Goal: Task Accomplishment & Management: Use online tool/utility

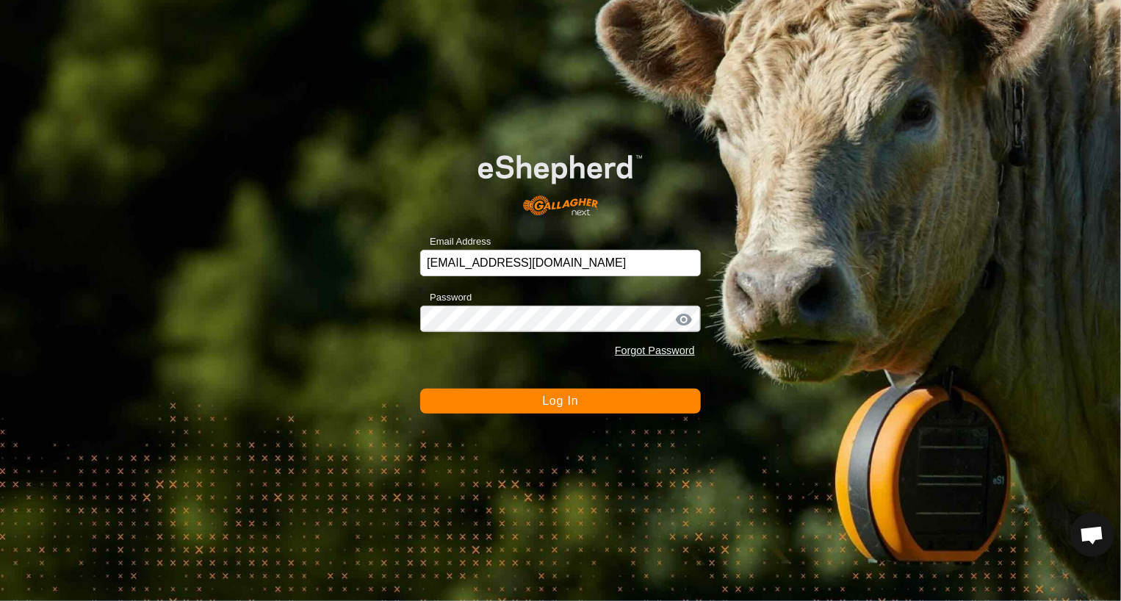
click at [538, 411] on button "Log In" at bounding box center [560, 401] width 281 height 25
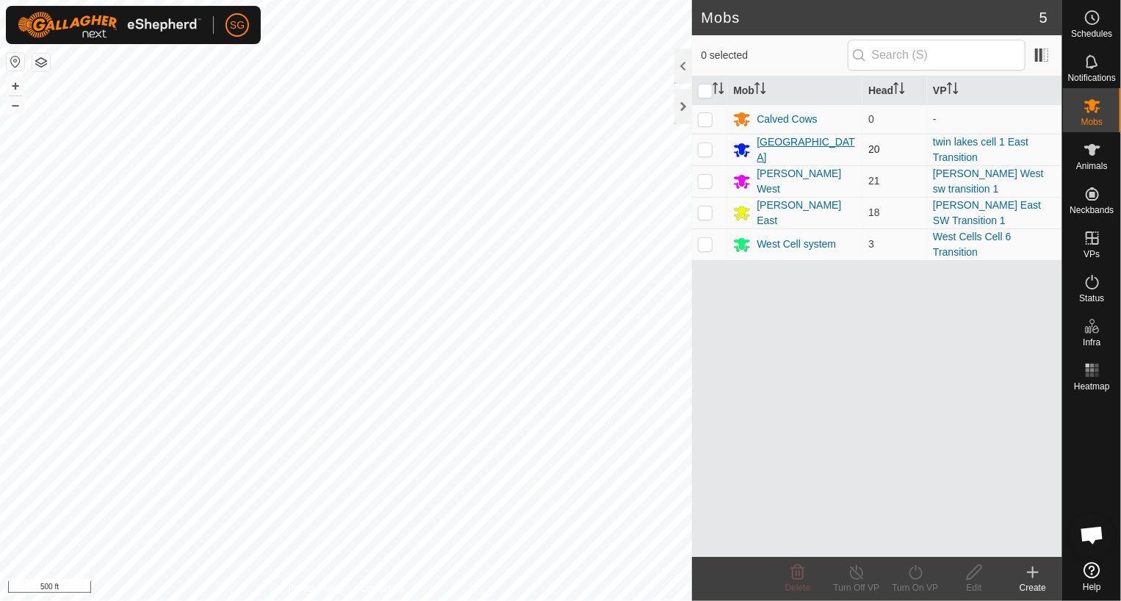
click at [798, 150] on div "[GEOGRAPHIC_DATA]" at bounding box center [807, 149] width 100 height 31
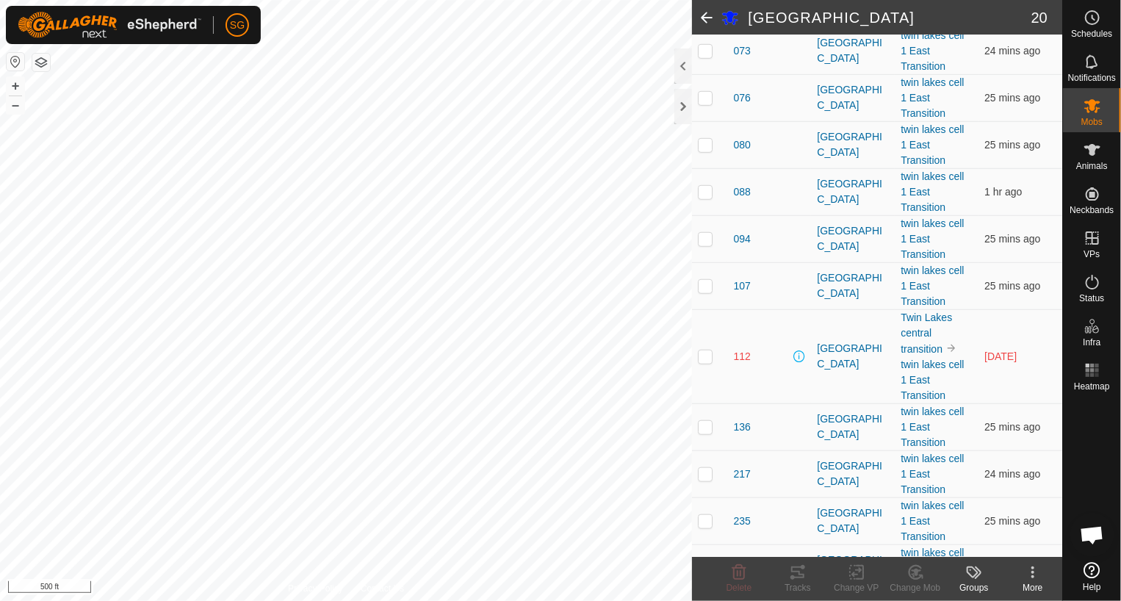
scroll to position [514, 0]
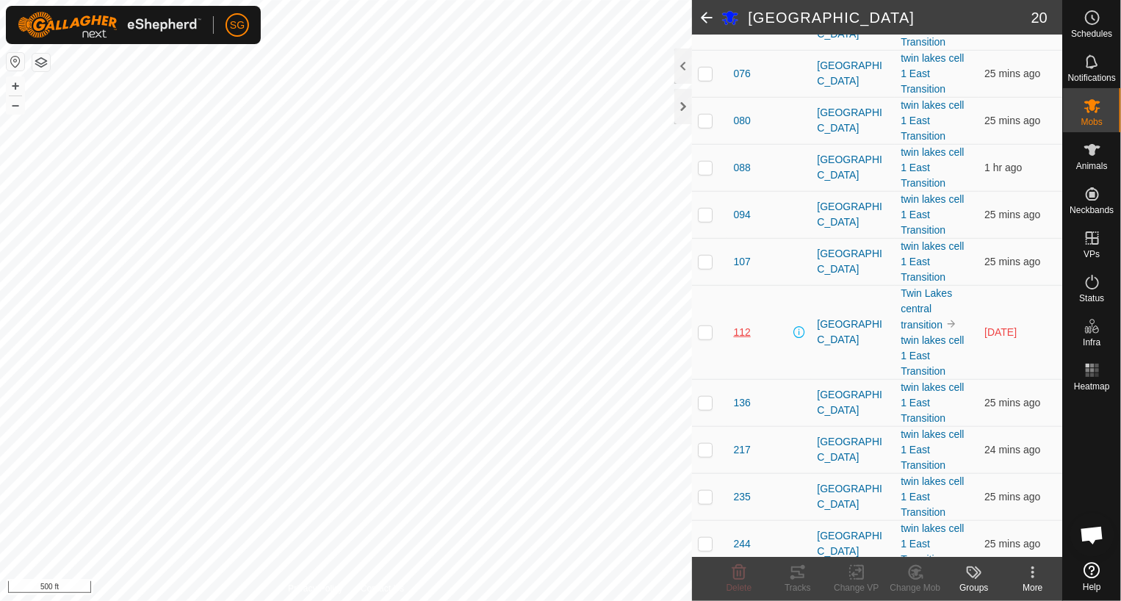
click at [746, 325] on span "112" at bounding box center [741, 332] width 17 height 15
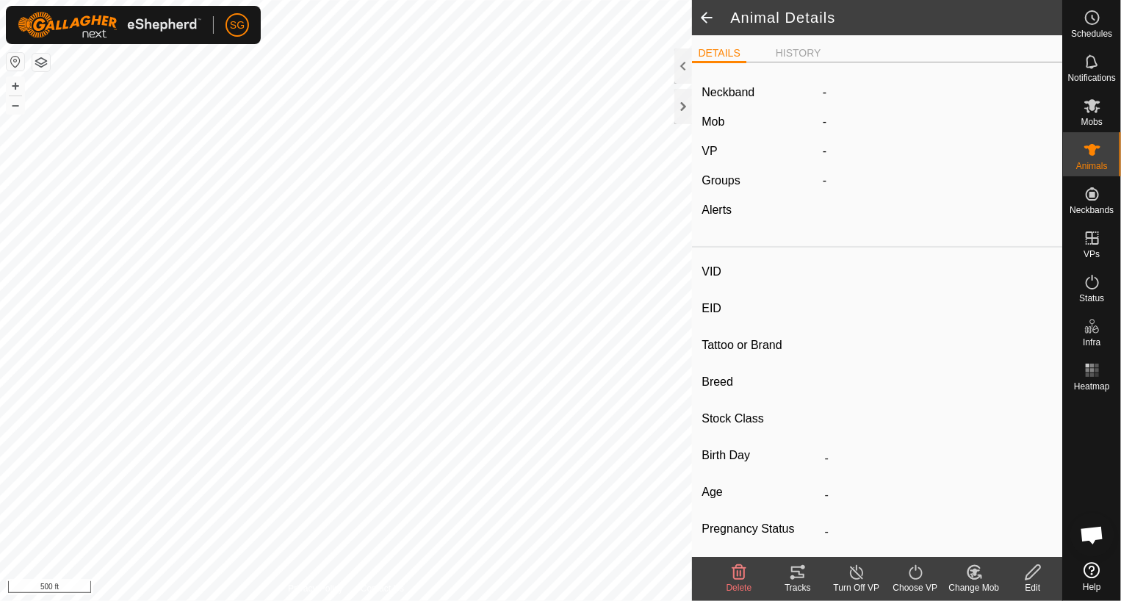
type input "112"
type input "-"
type input "112"
type input "Angus"
type input "Cow"
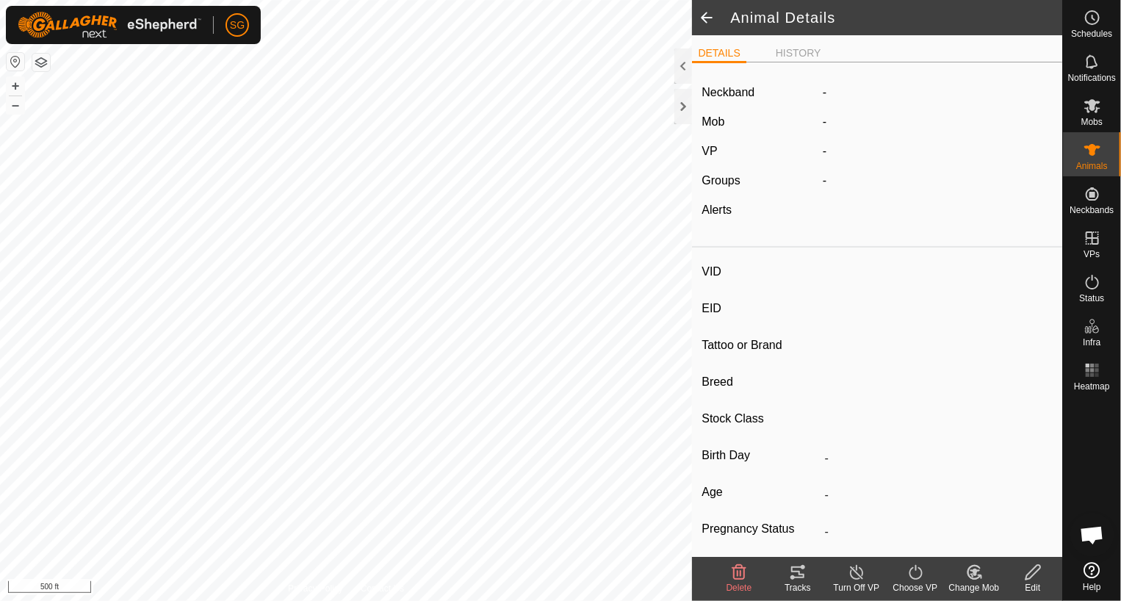
type input "Pregnant"
type input "0 kg"
type input "-"
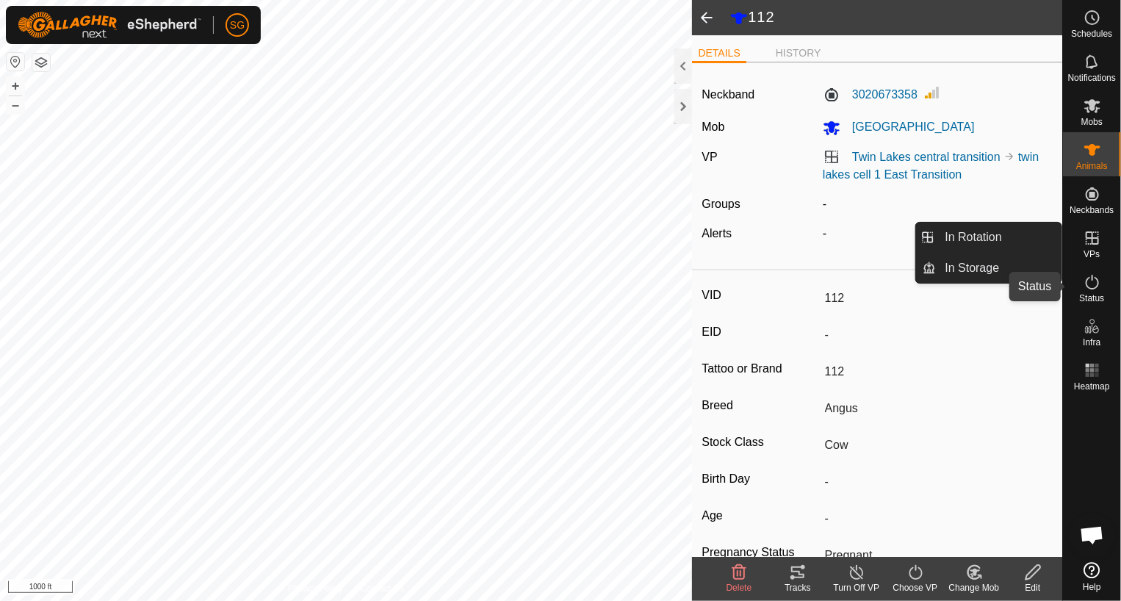
click at [1091, 290] on icon at bounding box center [1092, 282] width 18 height 18
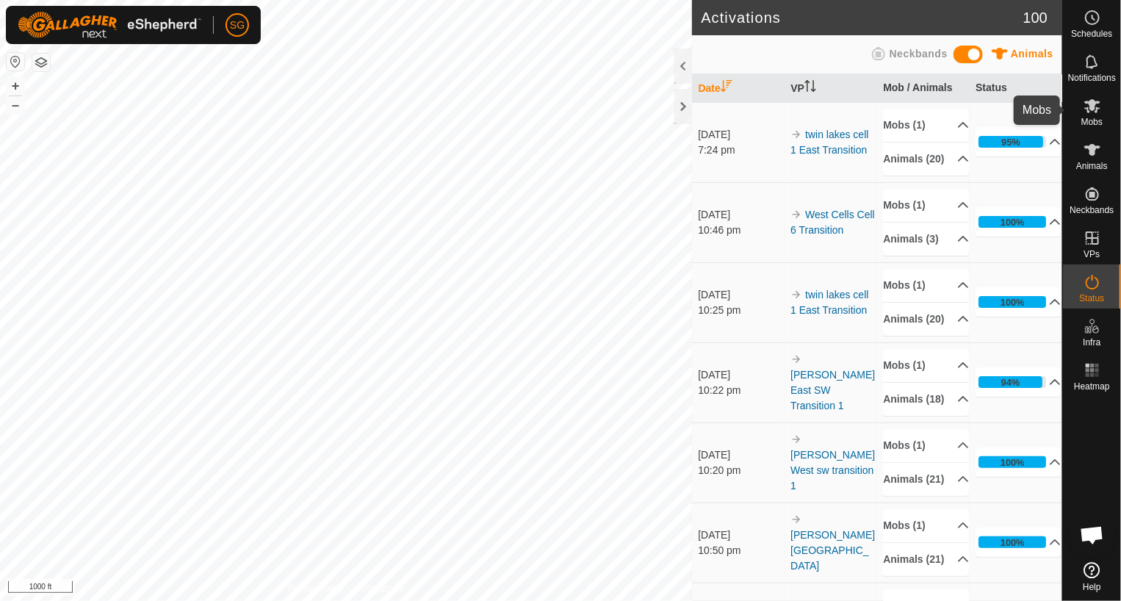
click at [1090, 108] on icon at bounding box center [1092, 106] width 16 height 14
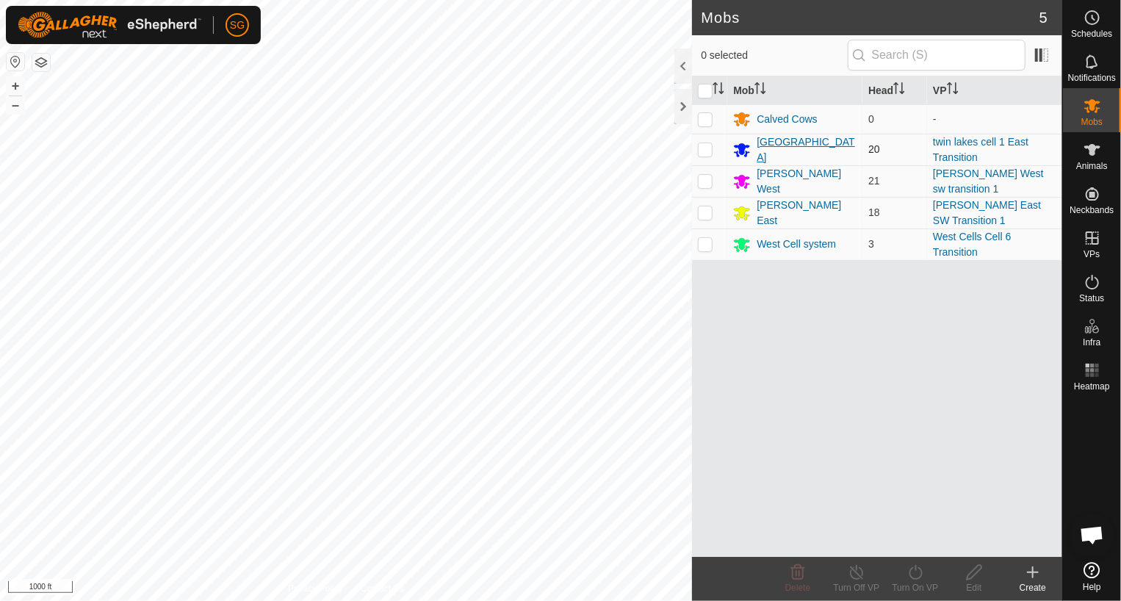
click at [774, 151] on div "[GEOGRAPHIC_DATA]" at bounding box center [807, 149] width 100 height 31
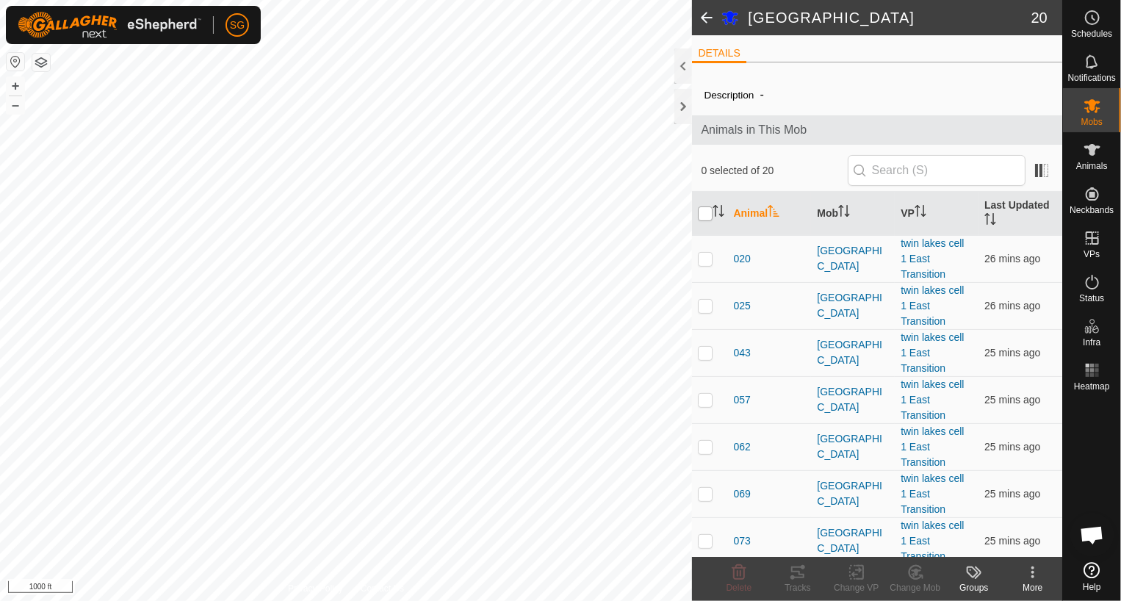
click at [707, 213] on input "checkbox" at bounding box center [705, 213] width 15 height 15
checkbox input "true"
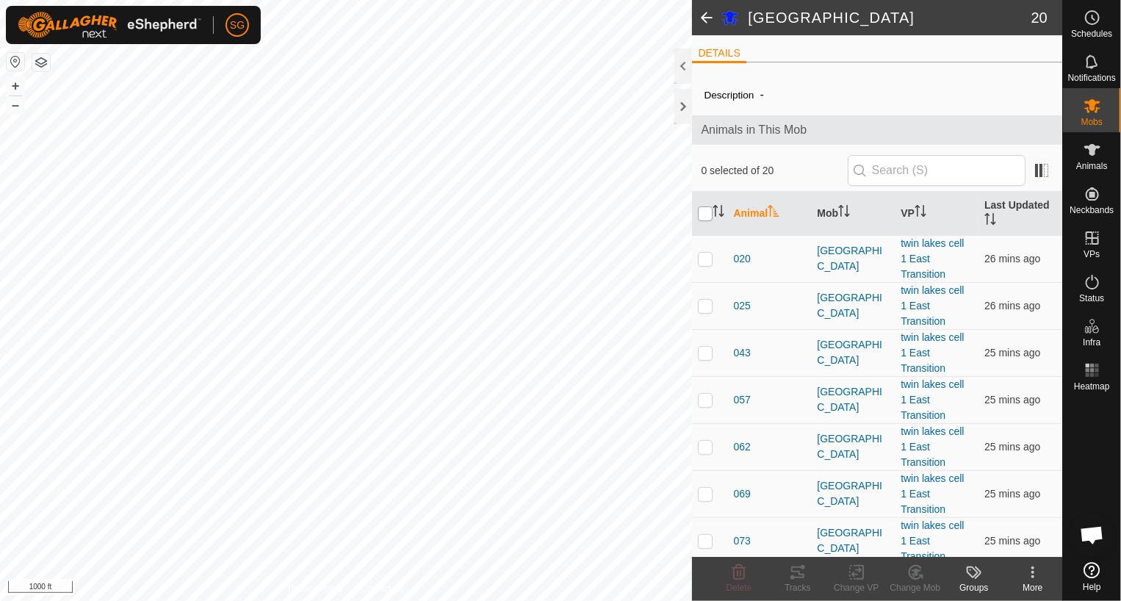
checkbox input "true"
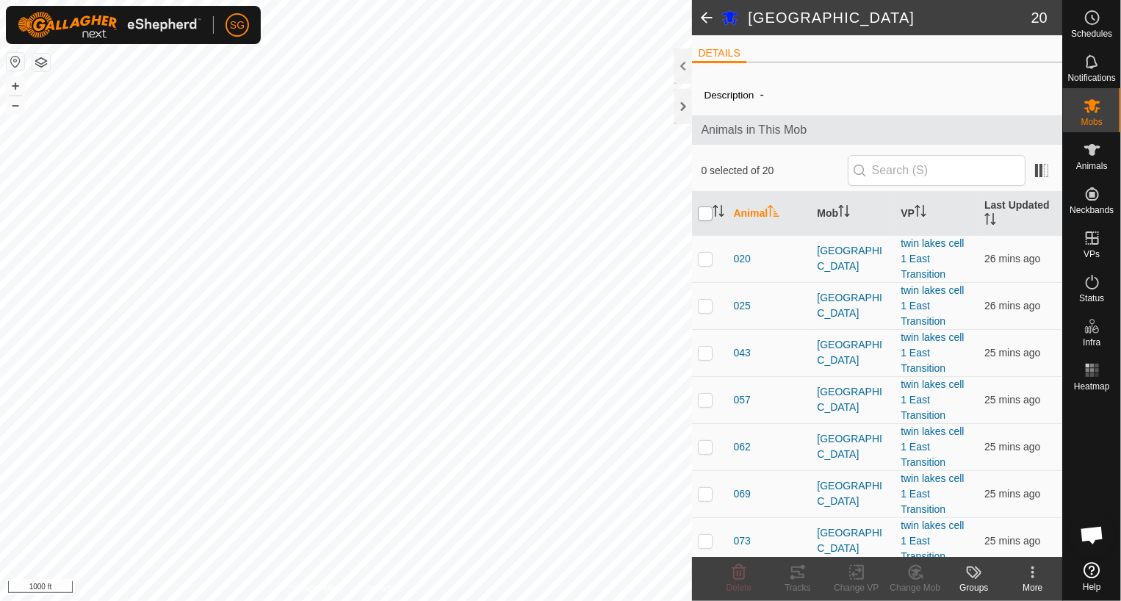
checkbox input "true"
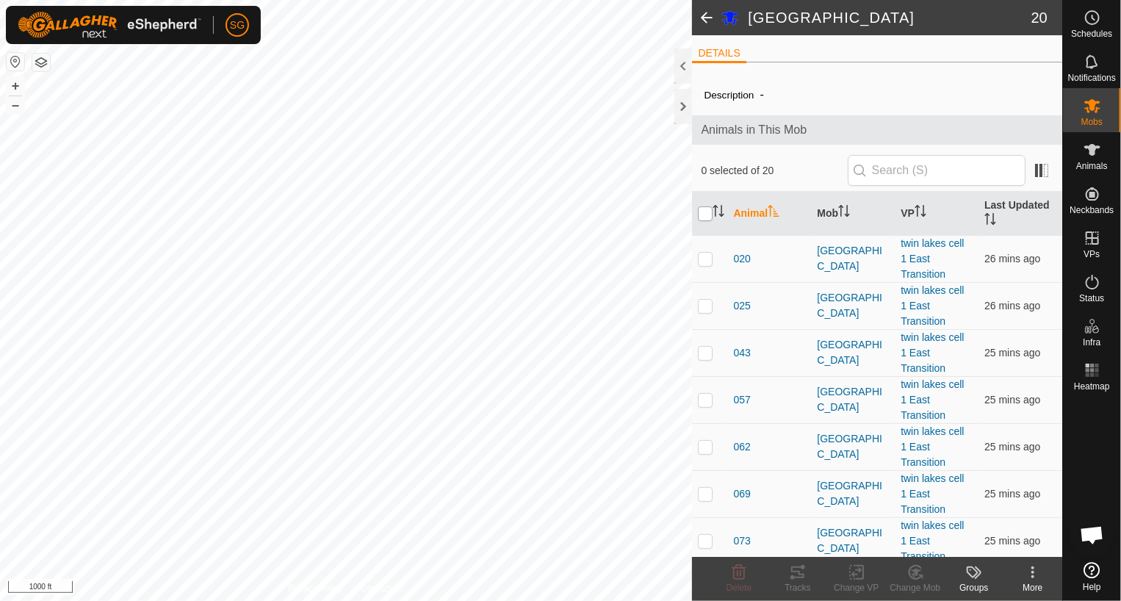
checkbox input "true"
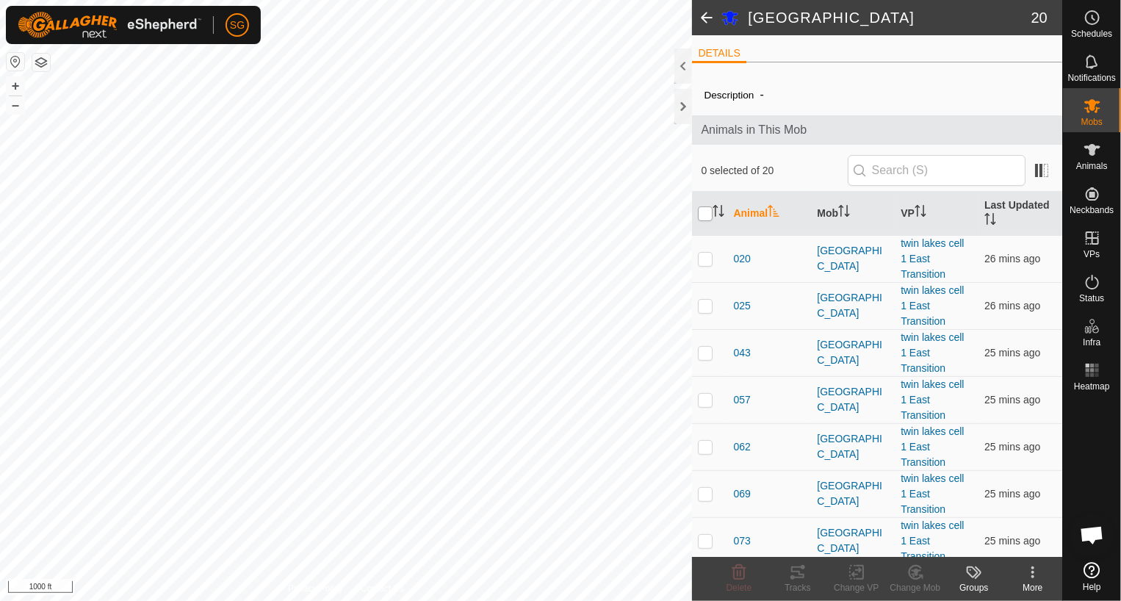
checkbox input "true"
click at [853, 566] on icon at bounding box center [857, 572] width 18 height 18
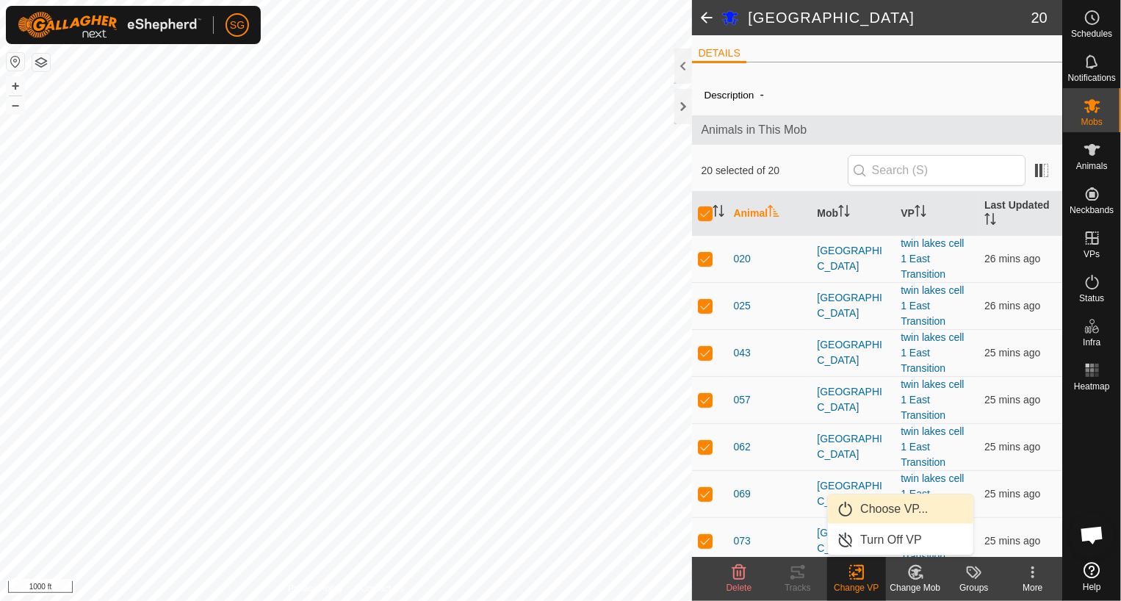
click at [868, 512] on link "Choose VP..." at bounding box center [900, 508] width 145 height 29
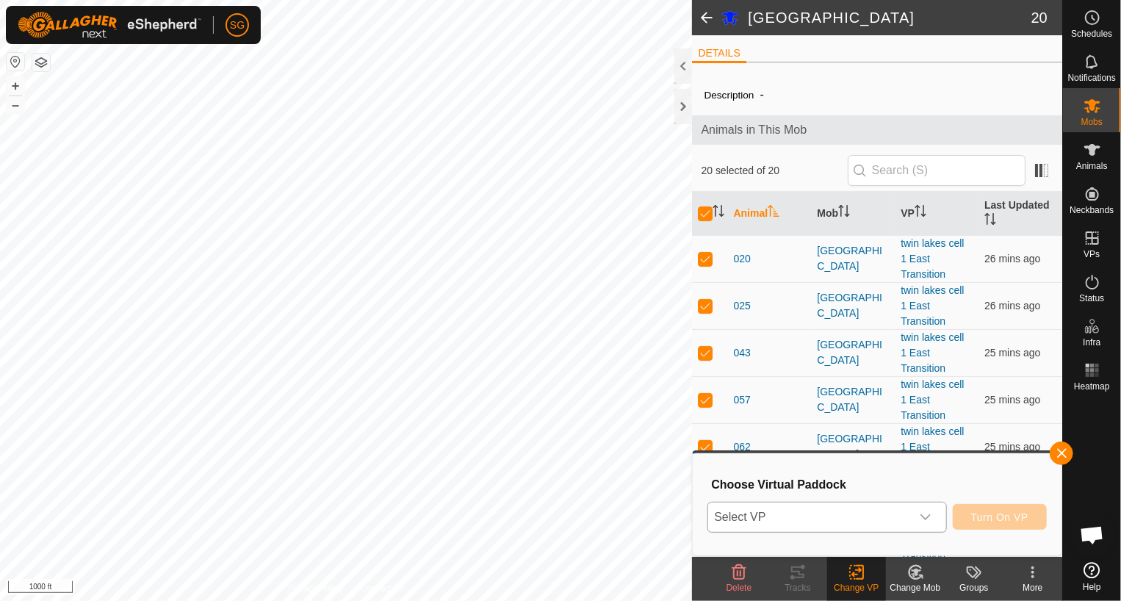
click at [813, 515] on span "Select VP" at bounding box center [809, 516] width 202 height 29
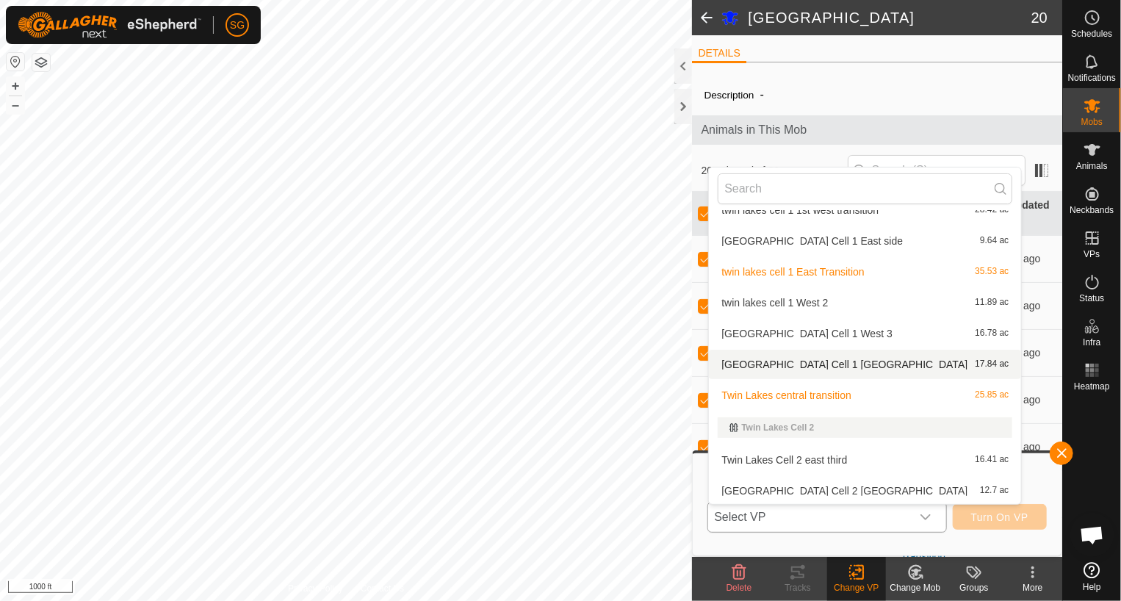
scroll to position [2718, 0]
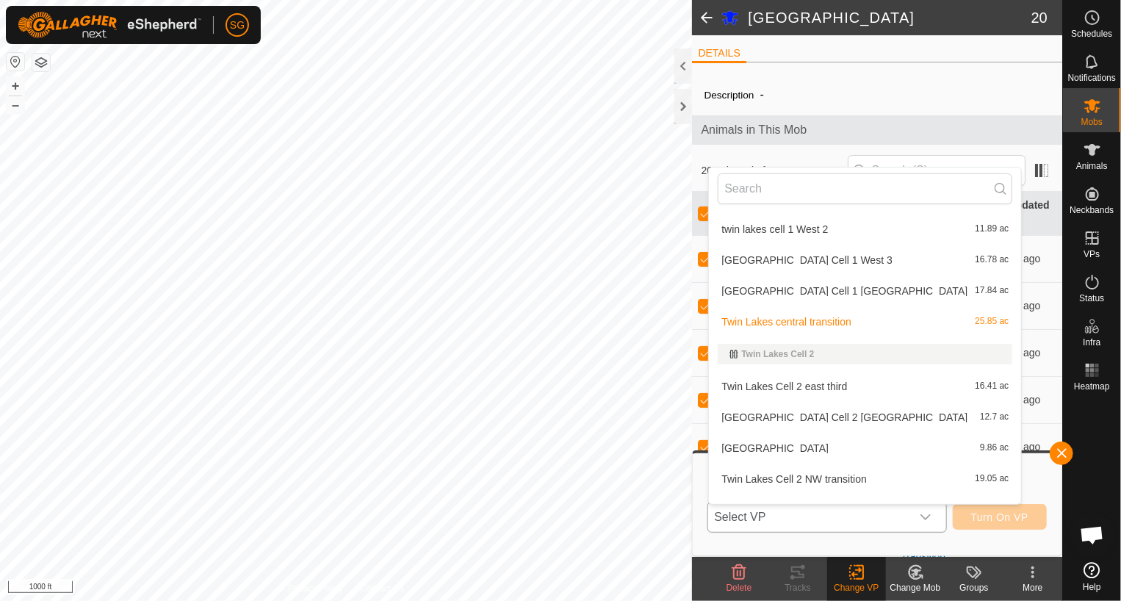
click at [802, 384] on li "Twin Lakes Cell 2 east third 16.41 ac" at bounding box center [865, 386] width 312 height 29
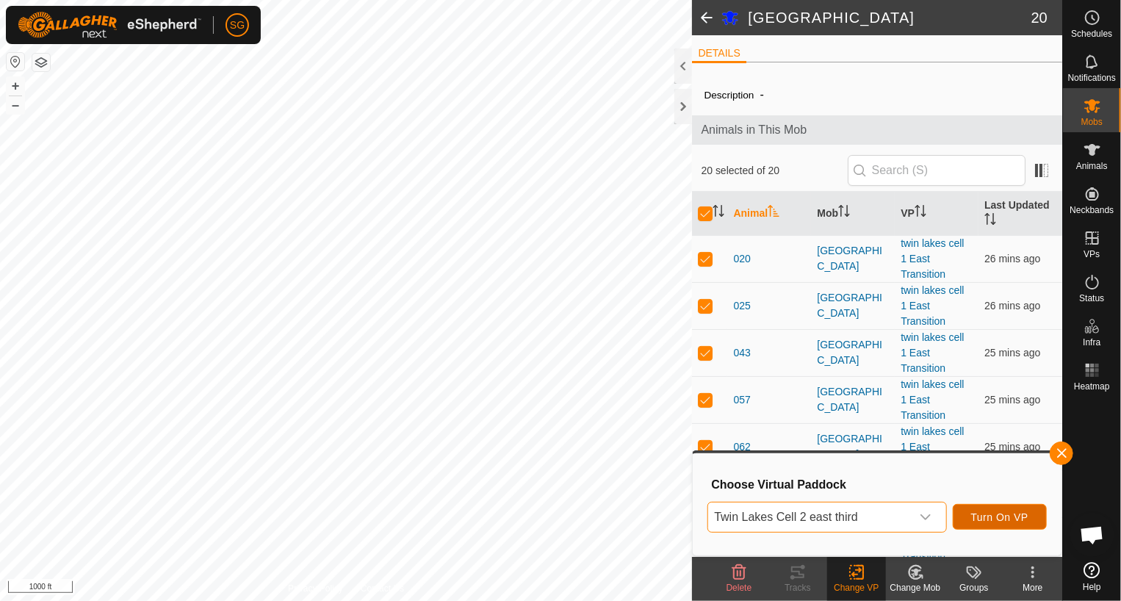
click at [986, 515] on span "Turn On VP" at bounding box center [999, 517] width 57 height 12
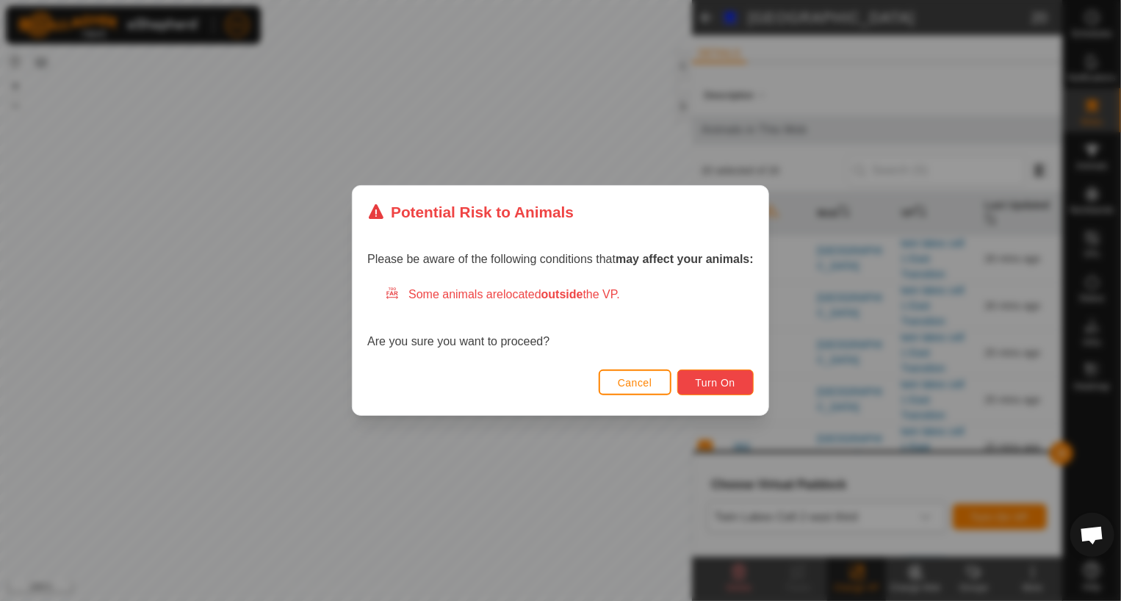
click at [715, 383] on span "Turn On" at bounding box center [716, 383] width 40 height 12
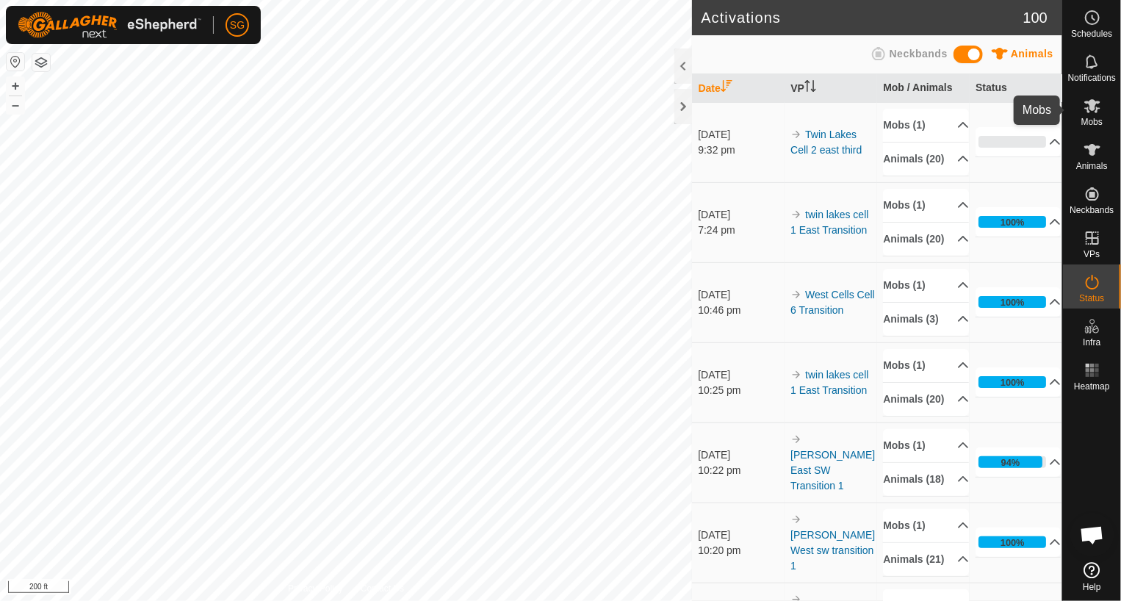
click at [1092, 113] on icon at bounding box center [1092, 106] width 18 height 18
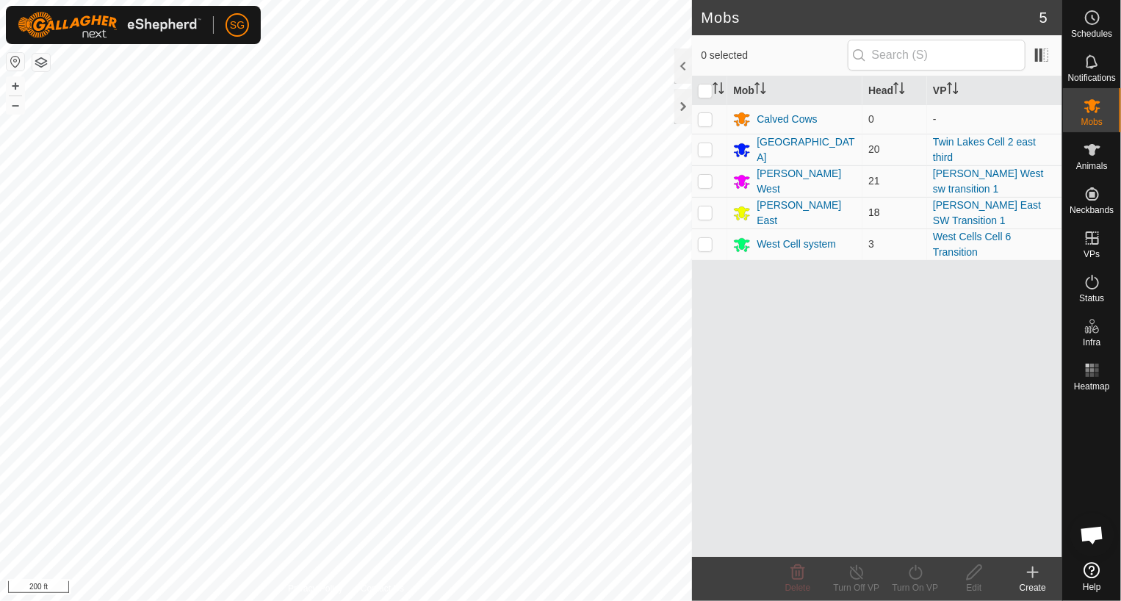
click at [707, 212] on p-checkbox at bounding box center [705, 212] width 15 height 12
checkbox input "true"
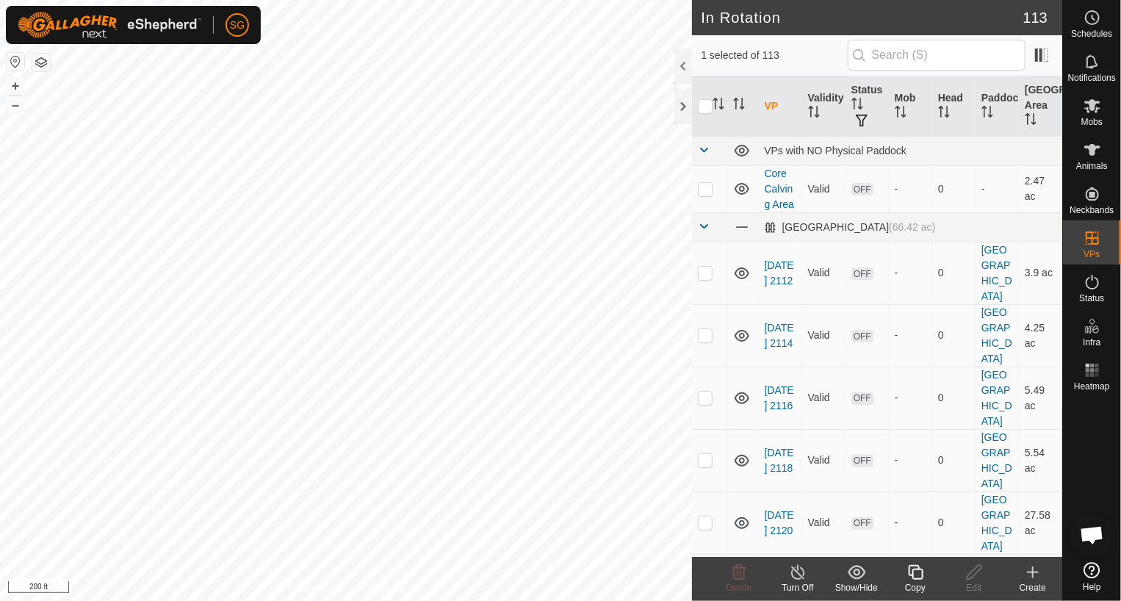
checkbox input "true"
checkbox input "false"
checkbox input "true"
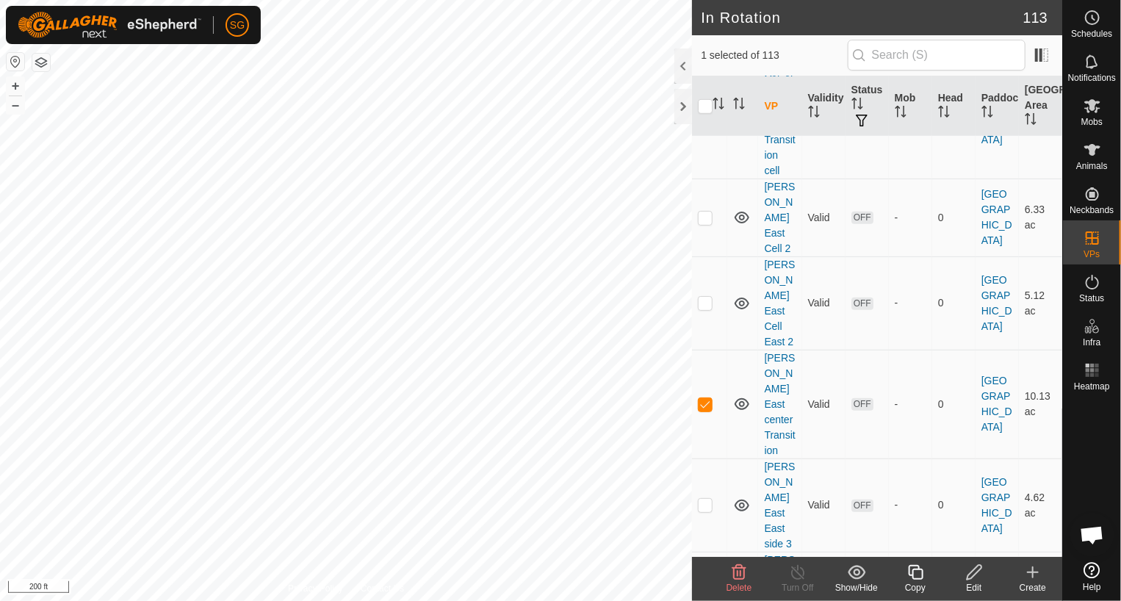
scroll to position [441, 0]
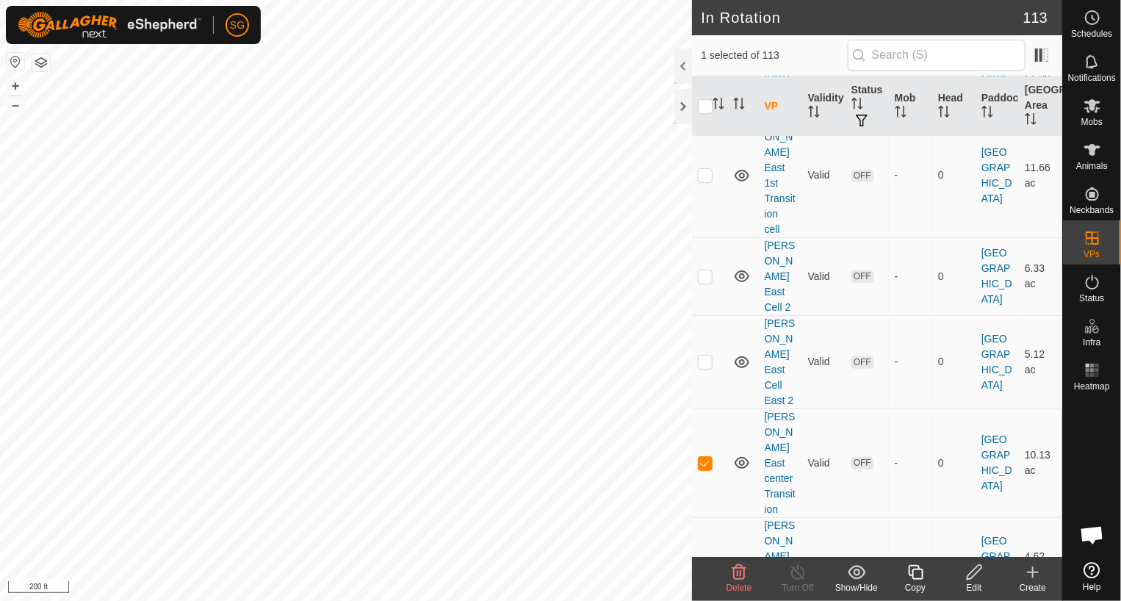
checkbox input "true"
checkbox input "false"
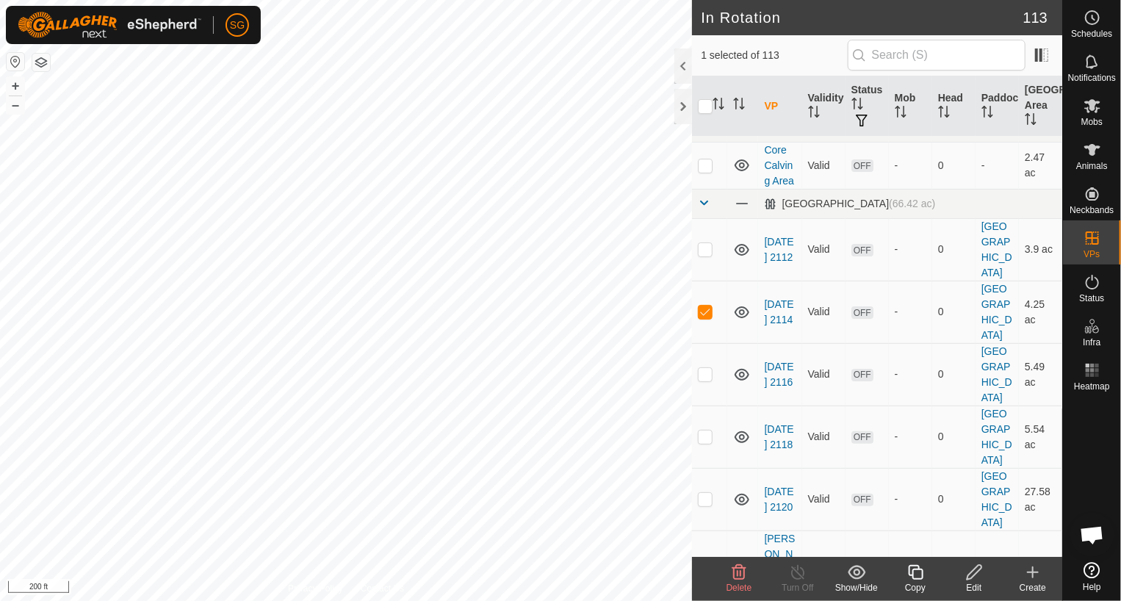
scroll to position [0, 0]
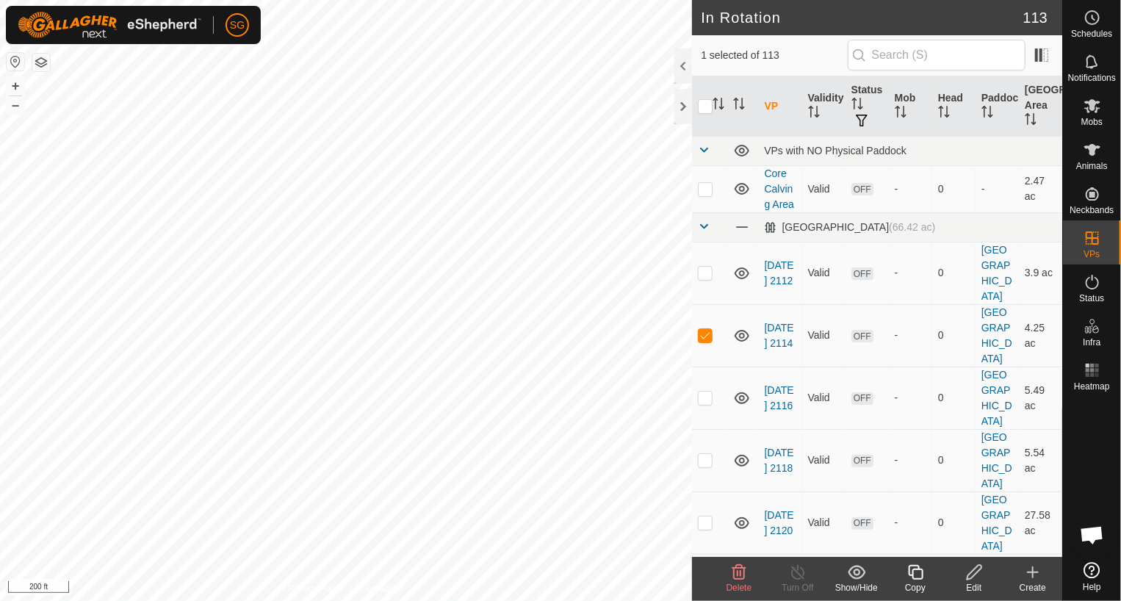
click at [974, 577] on icon at bounding box center [974, 572] width 18 height 18
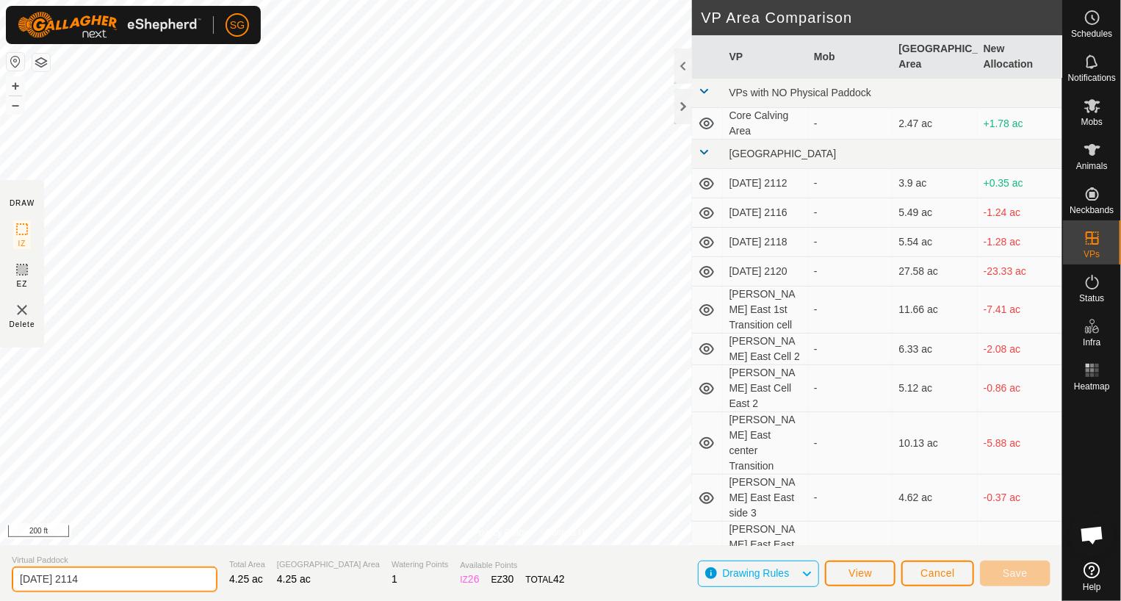
click at [136, 578] on input "[DATE] 2114" at bounding box center [115, 579] width 206 height 26
type input "2"
type input "[PERSON_NAME] East SE Central cell"
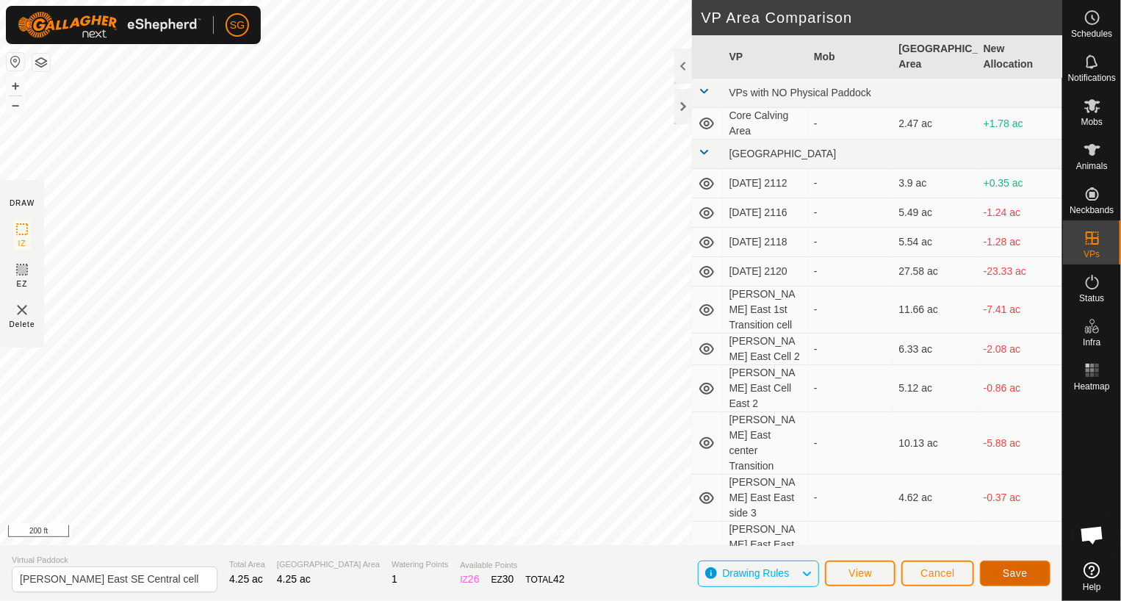
click at [1018, 576] on span "Save" at bounding box center [1015, 573] width 25 height 12
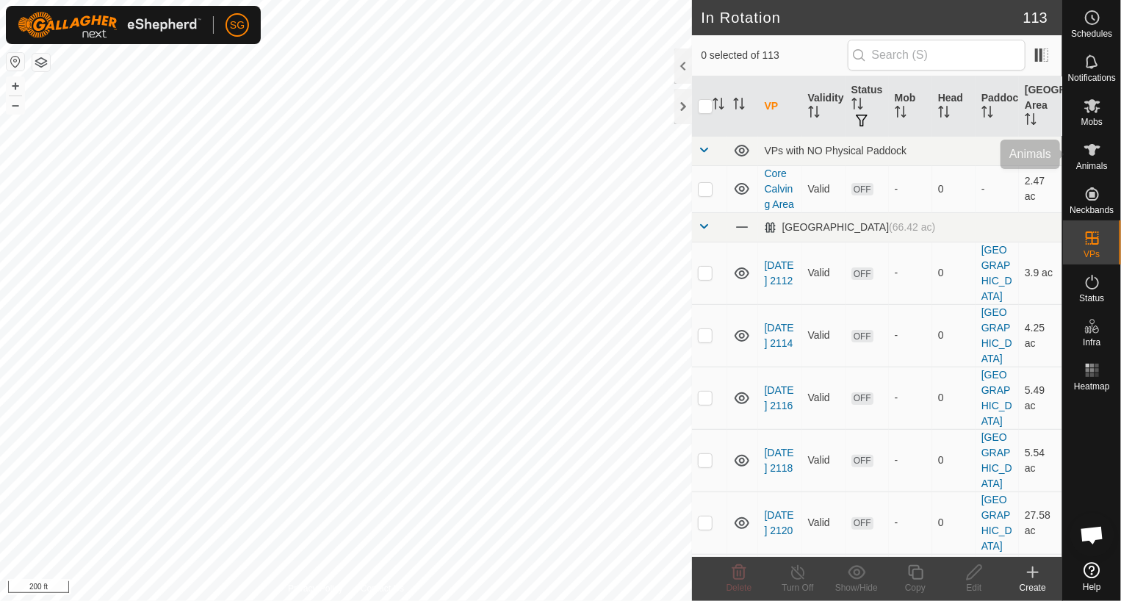
click at [1094, 107] on icon at bounding box center [1092, 106] width 18 height 18
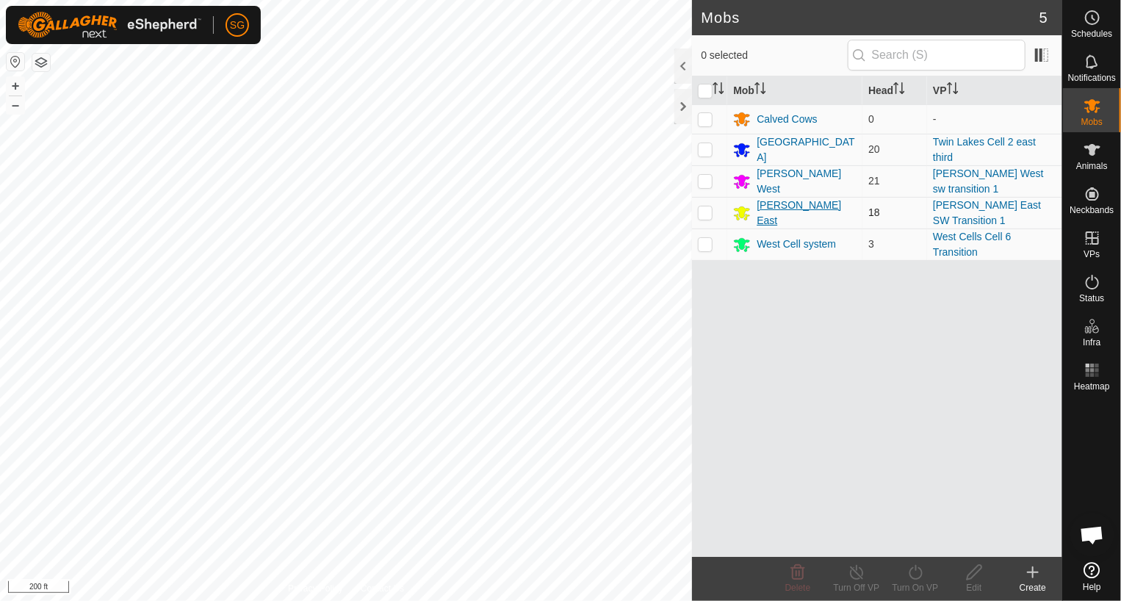
click at [762, 208] on div "[PERSON_NAME] East" at bounding box center [807, 213] width 100 height 31
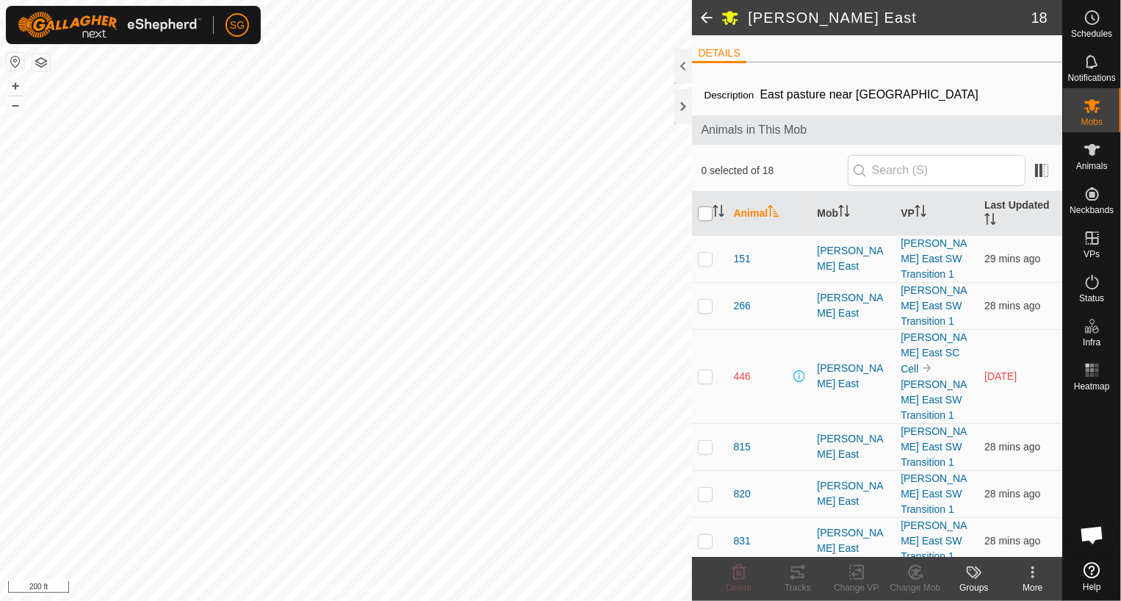
click at [711, 214] on input "checkbox" at bounding box center [705, 213] width 15 height 15
checkbox input "true"
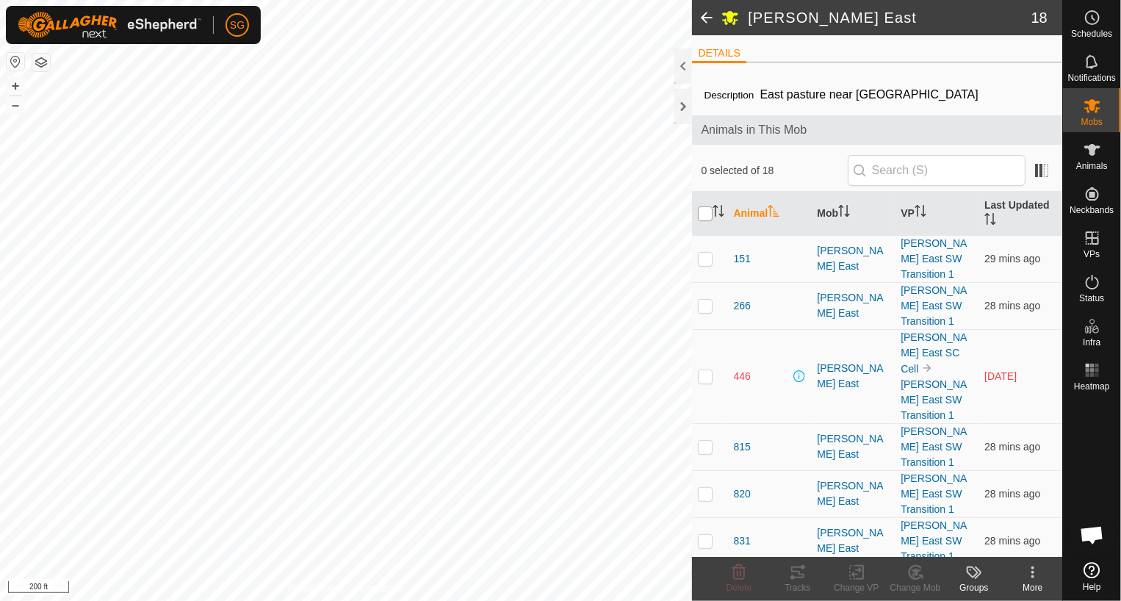
checkbox input "true"
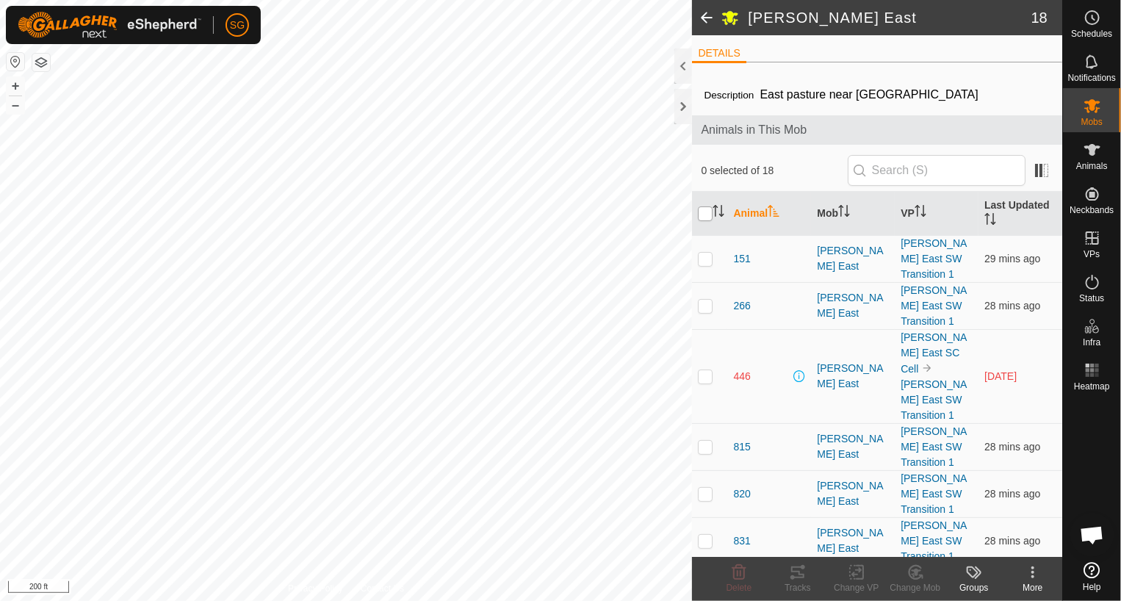
checkbox input "true"
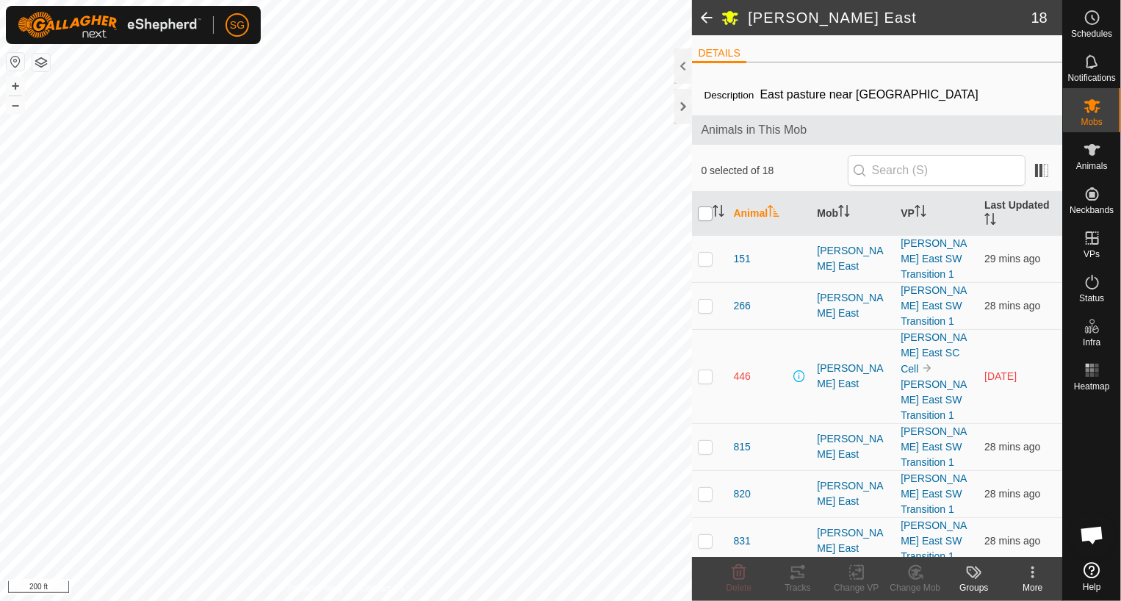
checkbox input "true"
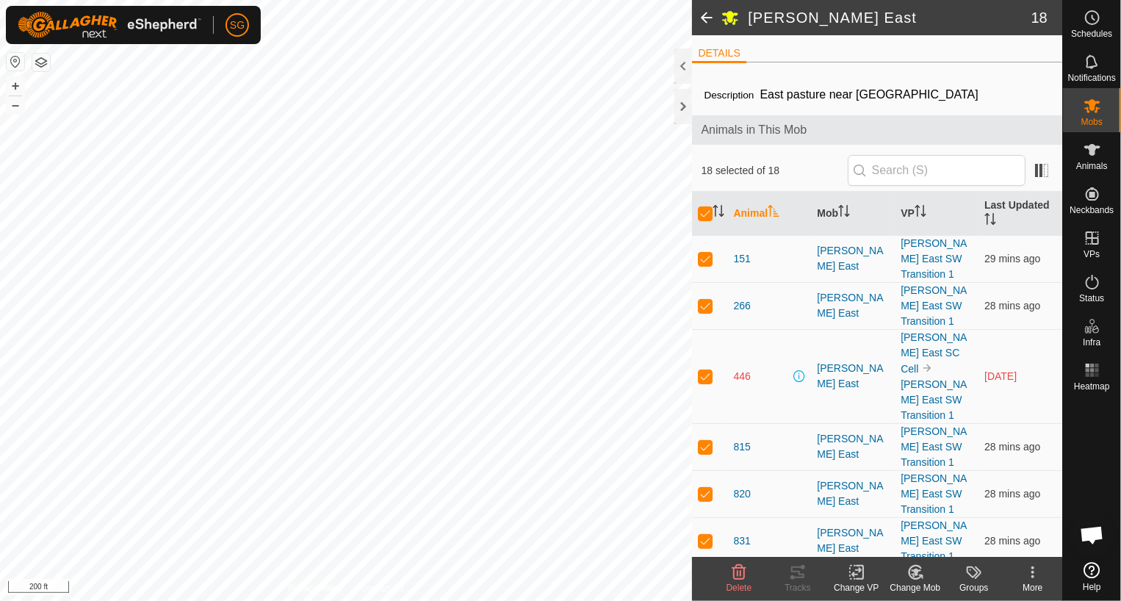
click at [855, 577] on icon at bounding box center [857, 572] width 18 height 18
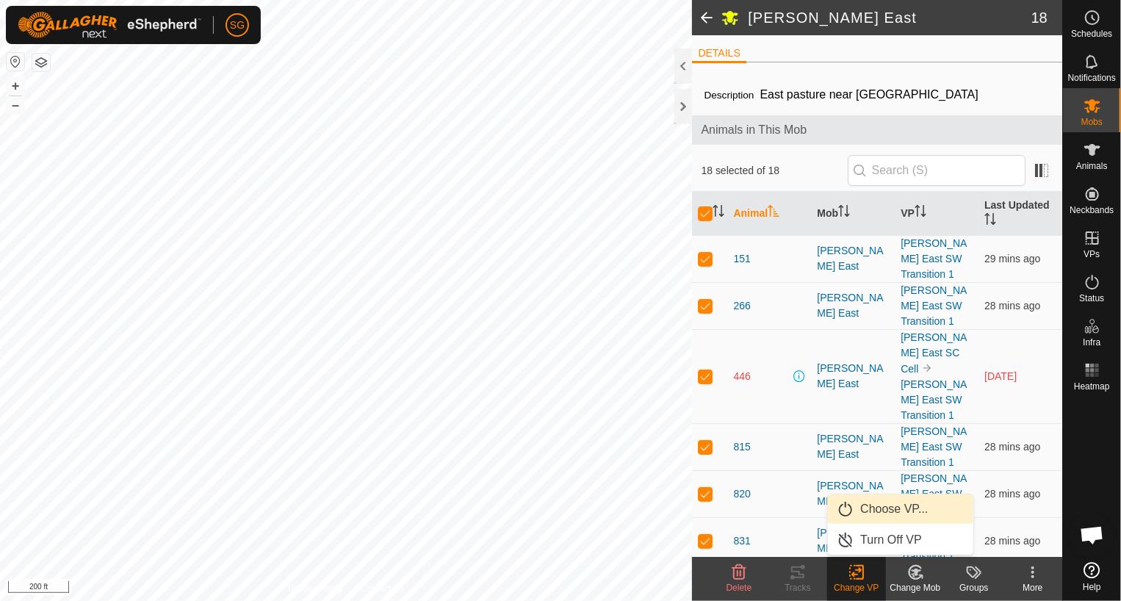
click at [870, 507] on link "Choose VP..." at bounding box center [900, 508] width 145 height 29
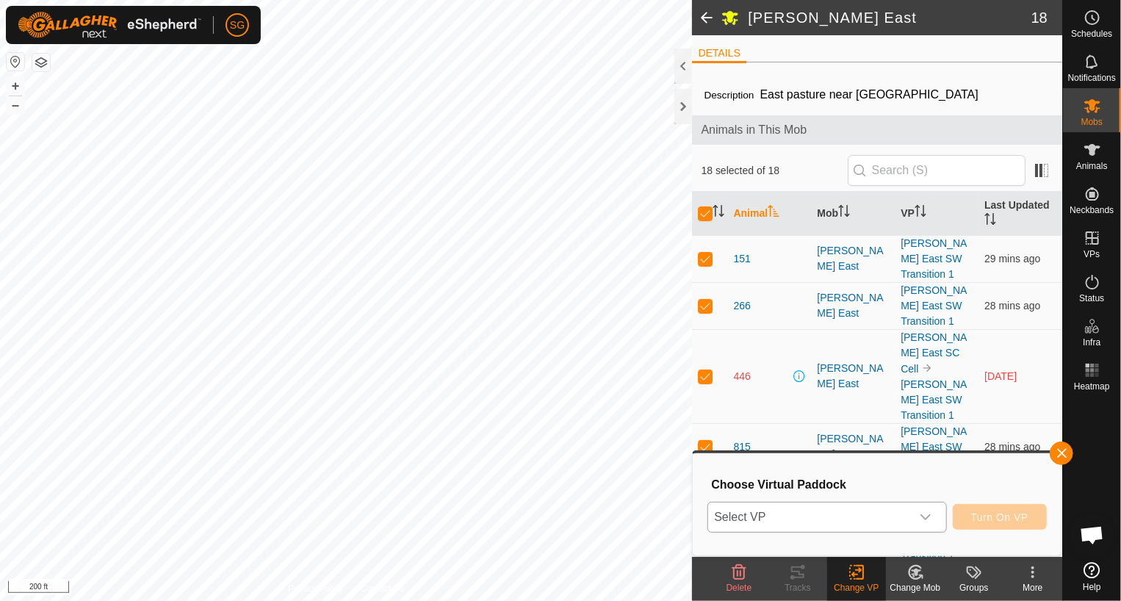
click at [790, 516] on span "Select VP" at bounding box center [809, 516] width 202 height 29
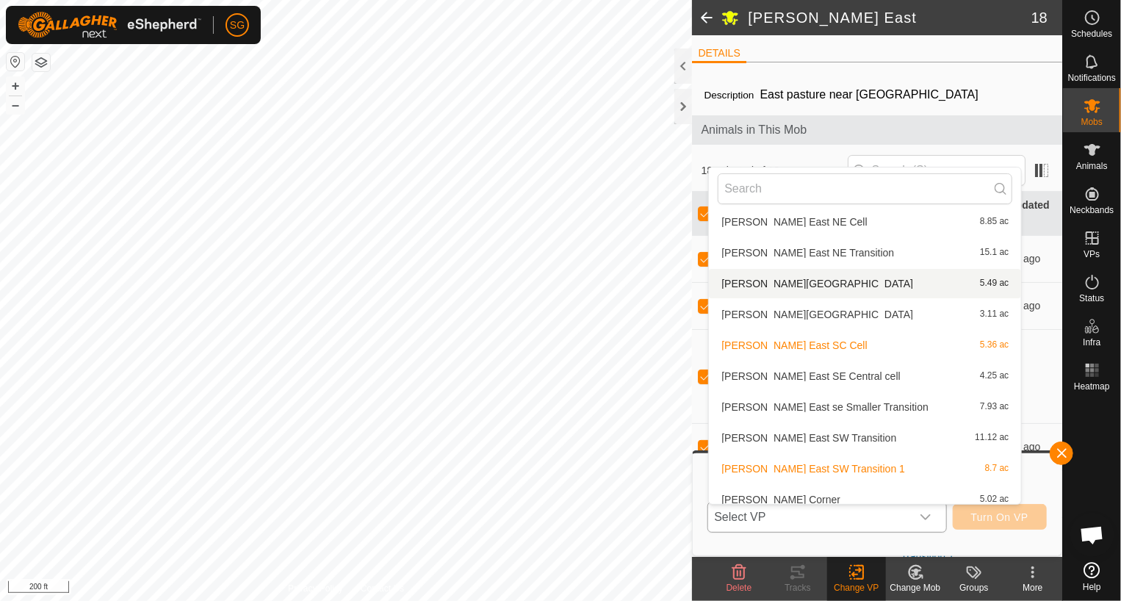
scroll to position [607, 0]
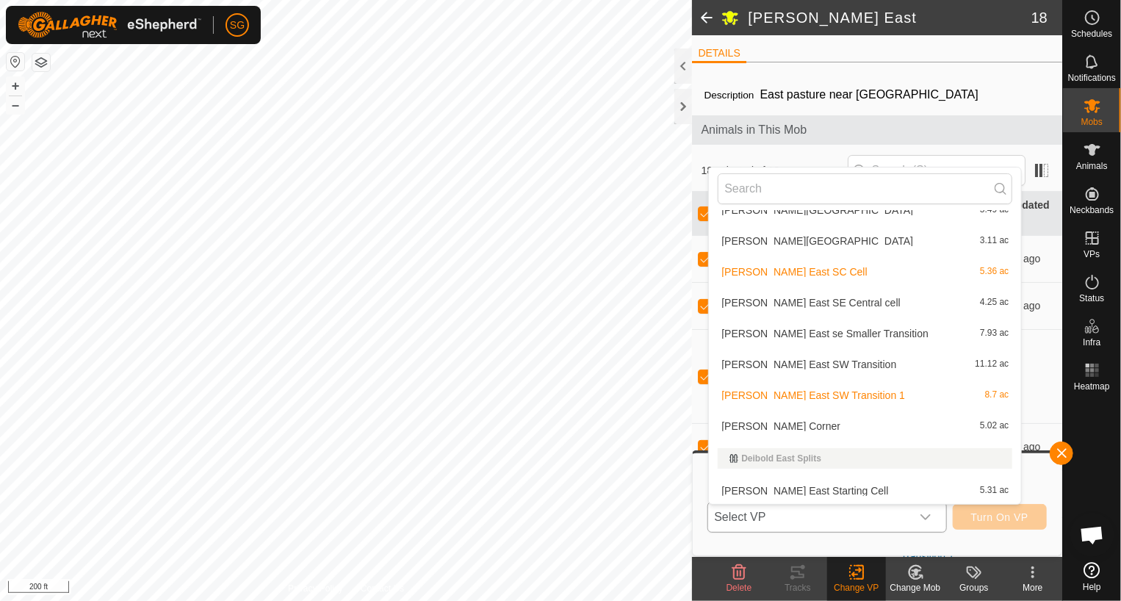
click at [806, 306] on li "[PERSON_NAME] East SE Central cell 4.25 ac" at bounding box center [865, 302] width 312 height 29
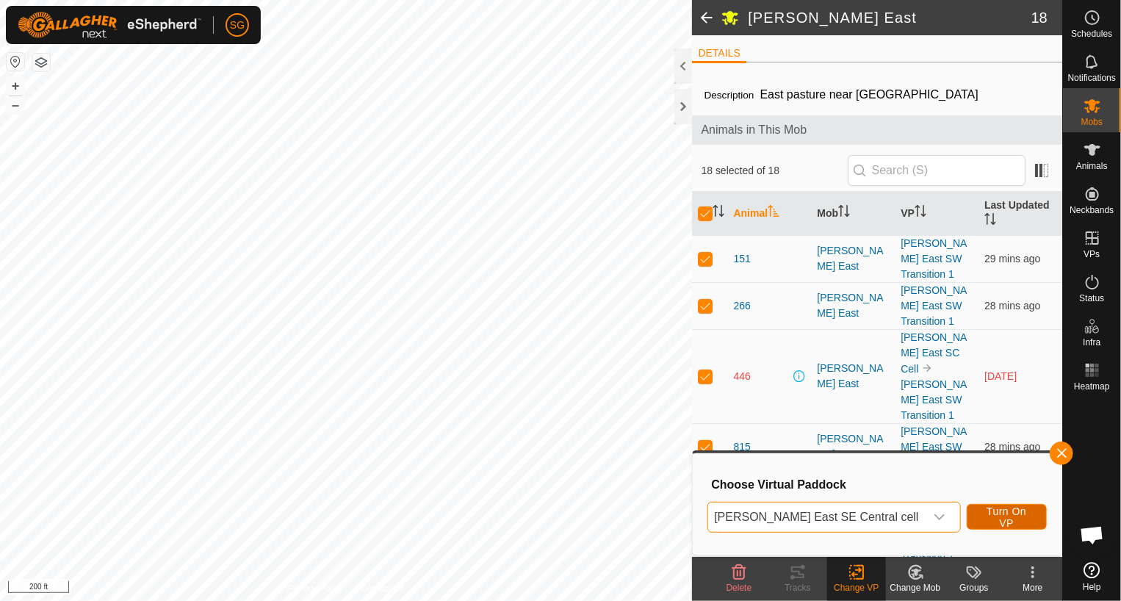
click at [967, 521] on button "Turn On VP" at bounding box center [1007, 517] width 80 height 26
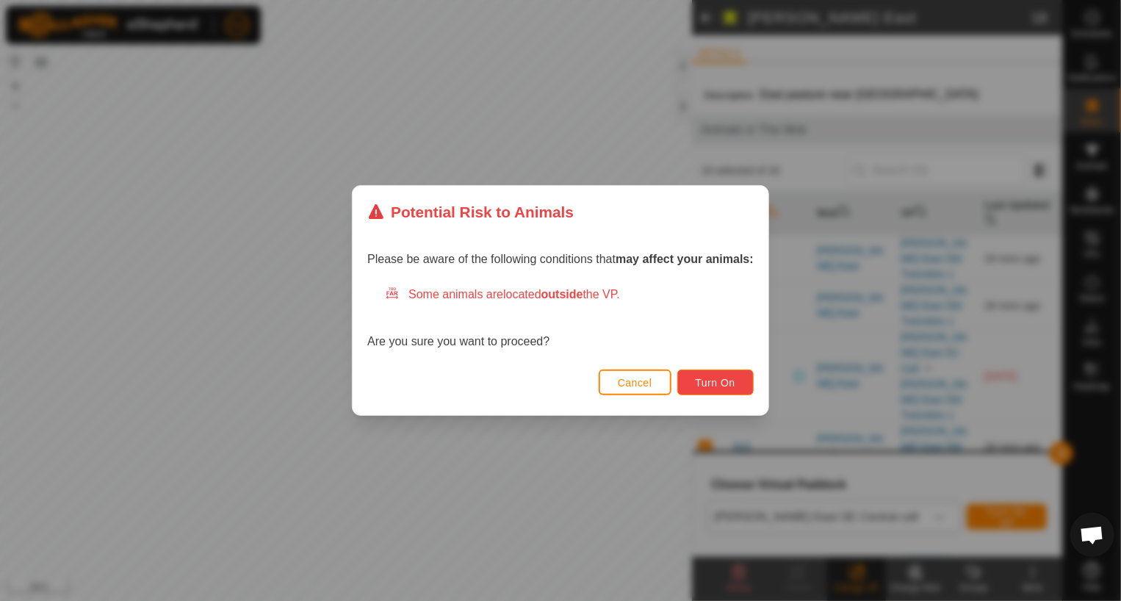
click at [742, 386] on button "Turn On" at bounding box center [715, 382] width 76 height 26
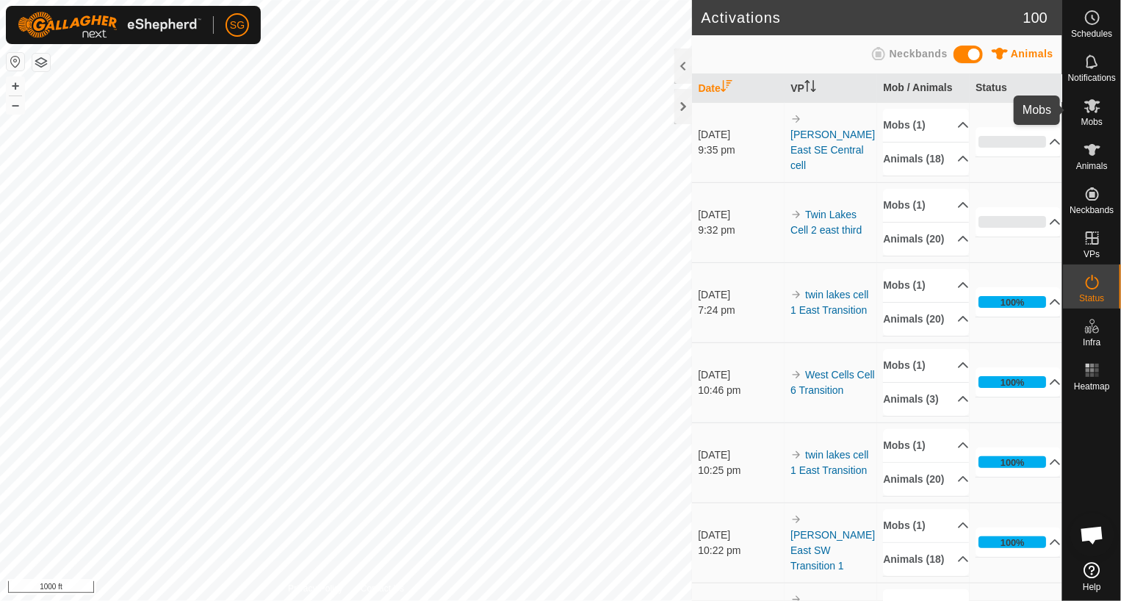
click at [1090, 107] on icon at bounding box center [1092, 106] width 16 height 14
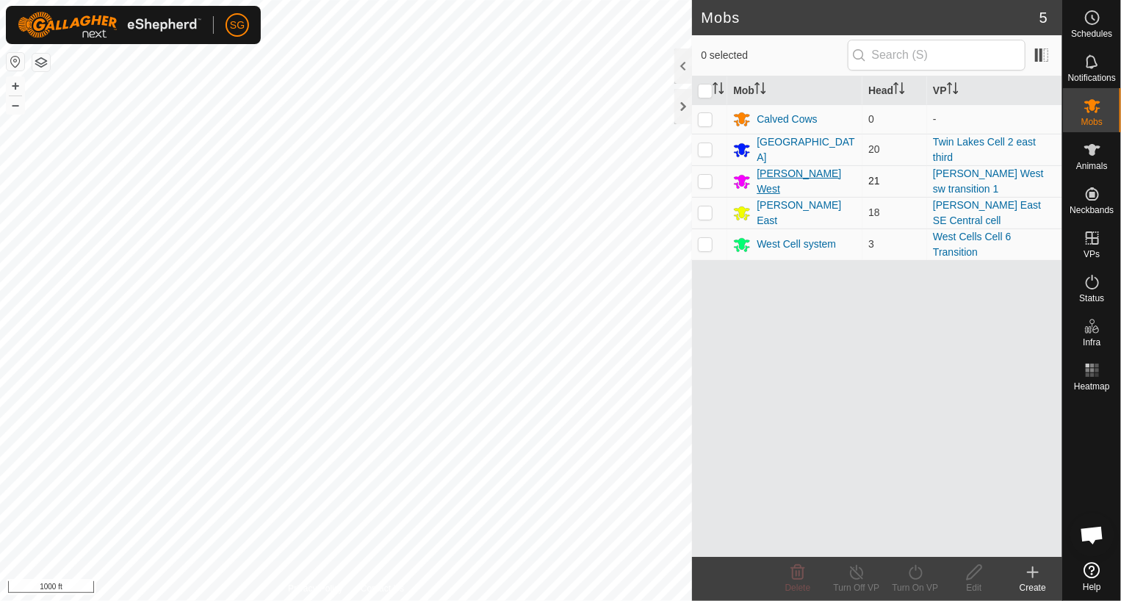
click at [791, 180] on div "[PERSON_NAME] West" at bounding box center [807, 181] width 100 height 31
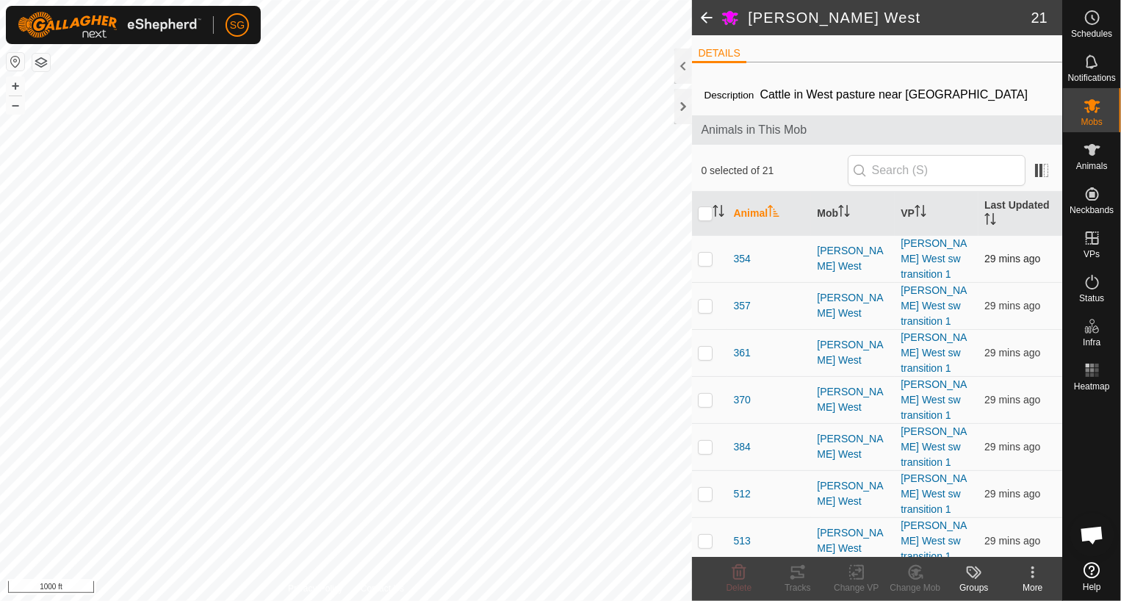
click at [706, 253] on p-checkbox at bounding box center [705, 259] width 15 height 12
checkbox input "false"
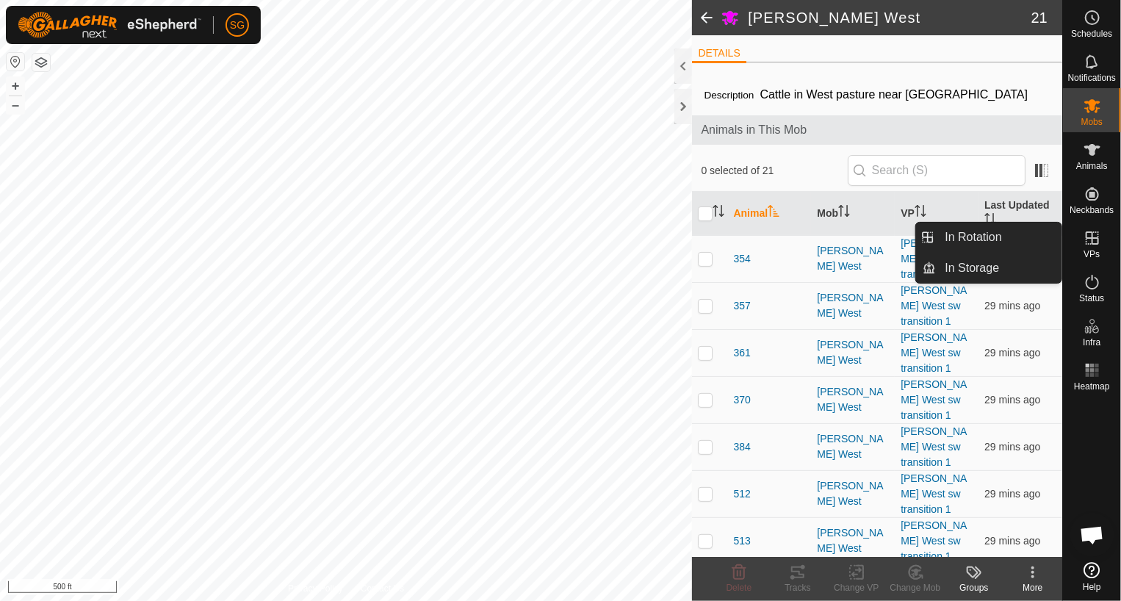
click at [1099, 242] on icon at bounding box center [1092, 238] width 18 height 18
click at [962, 240] on link "In Rotation" at bounding box center [1000, 237] width 126 height 29
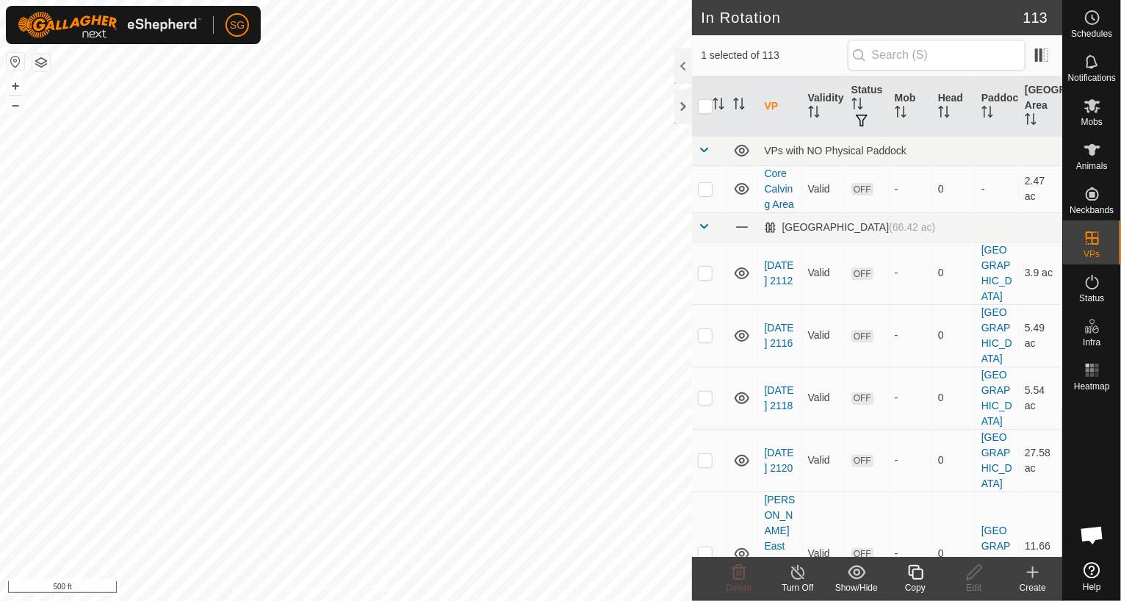
click at [1034, 577] on icon at bounding box center [1033, 572] width 18 height 18
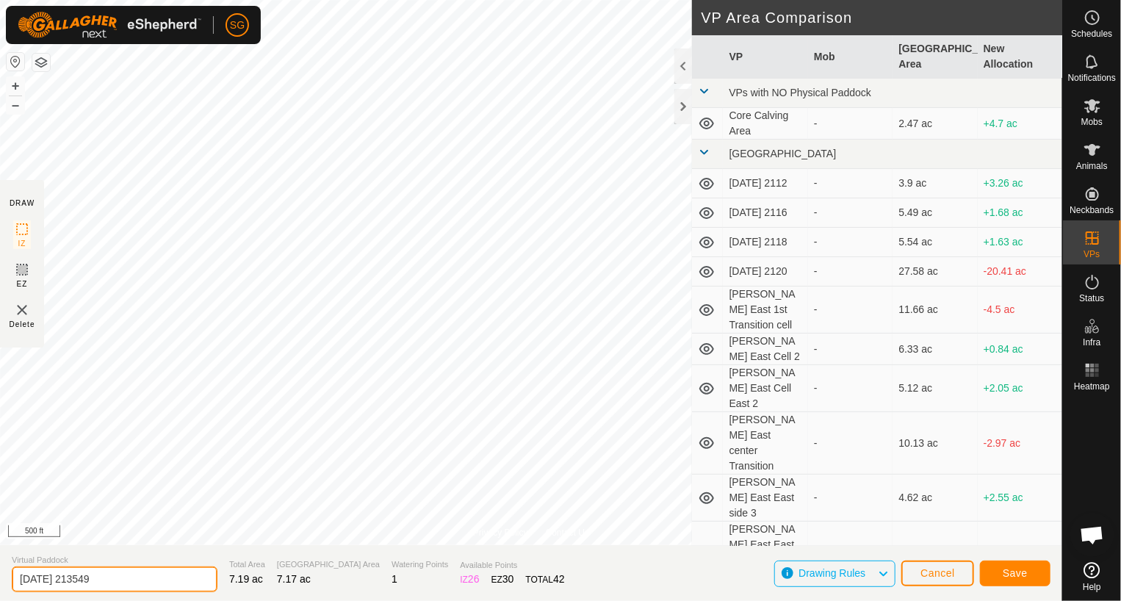
click at [129, 584] on input "[DATE] 213549" at bounding box center [115, 579] width 206 height 26
type input "2"
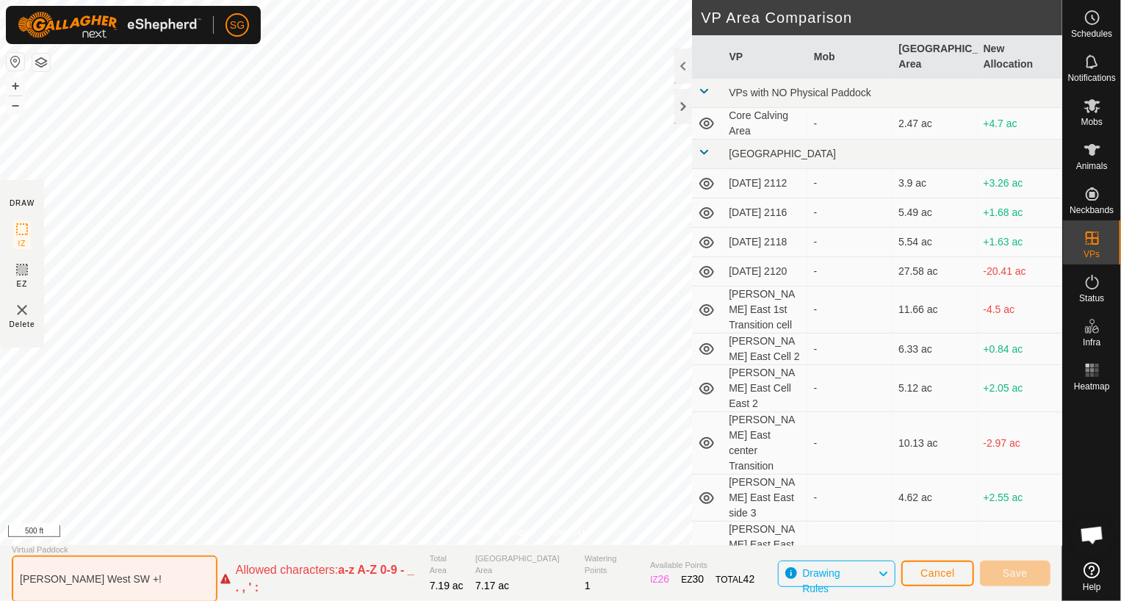
click at [159, 576] on input "[PERSON_NAME] West SW +!" at bounding box center [115, 578] width 206 height 47
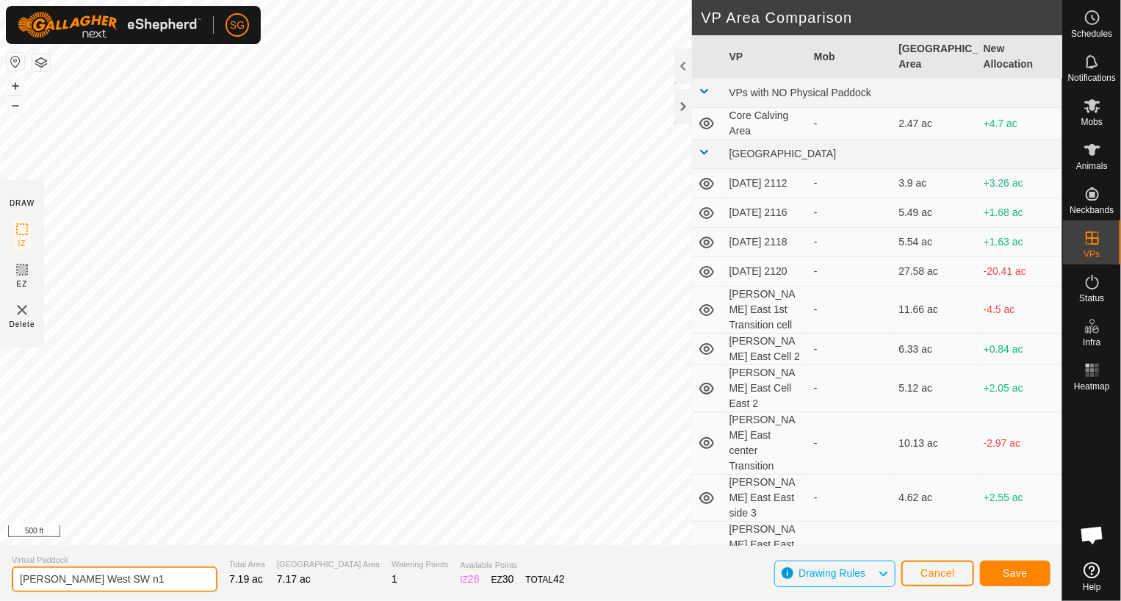
type input "[PERSON_NAME] West SW n1"
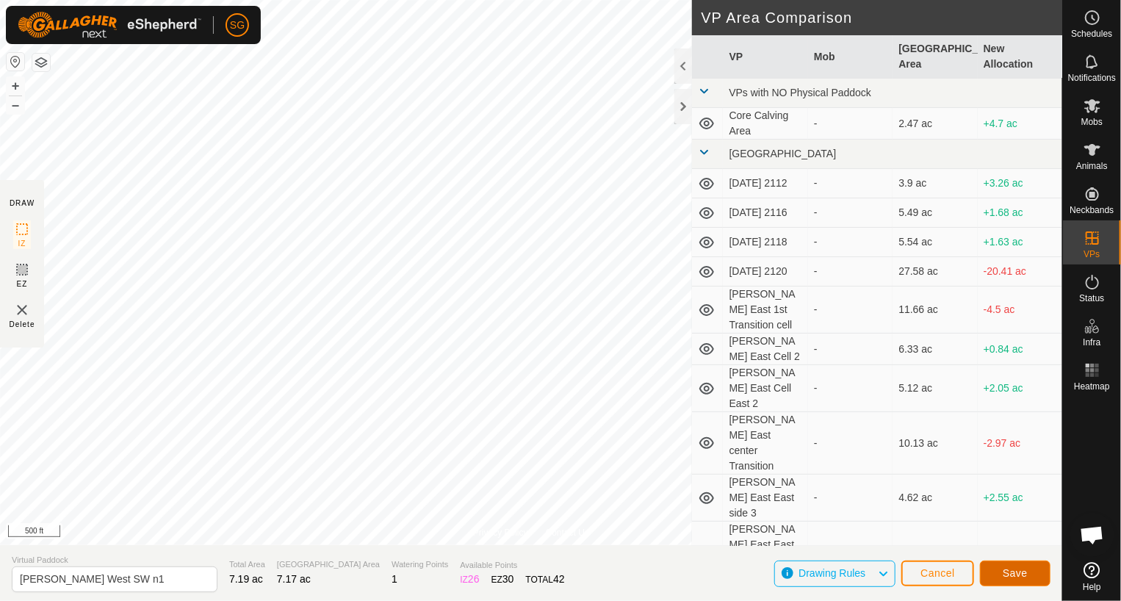
click at [1000, 574] on button "Save" at bounding box center [1015, 573] width 71 height 26
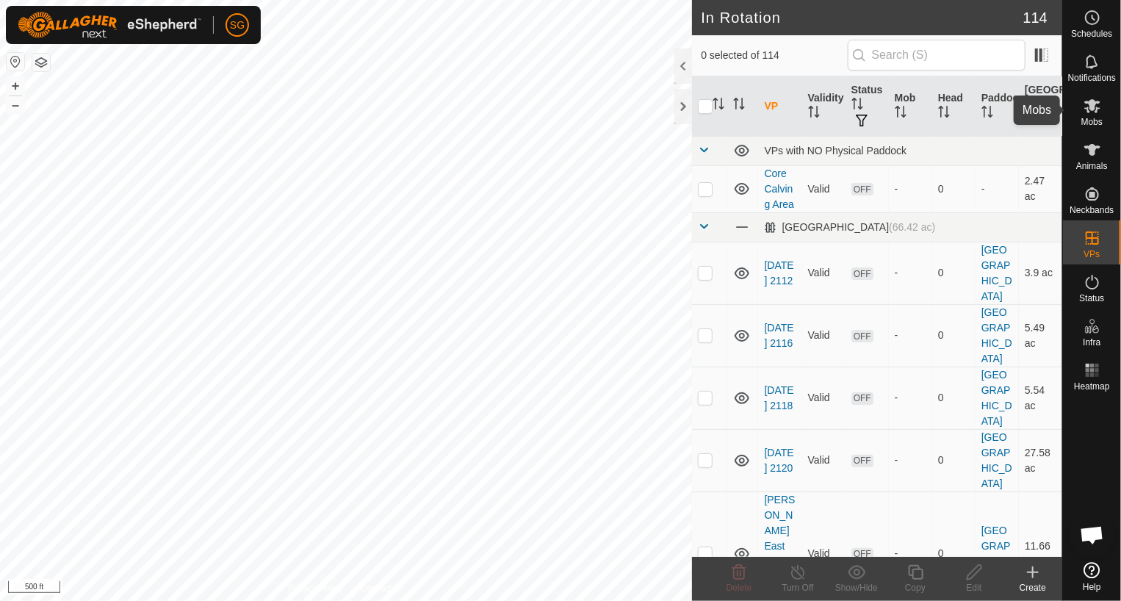
click at [1097, 109] on icon at bounding box center [1092, 106] width 16 height 14
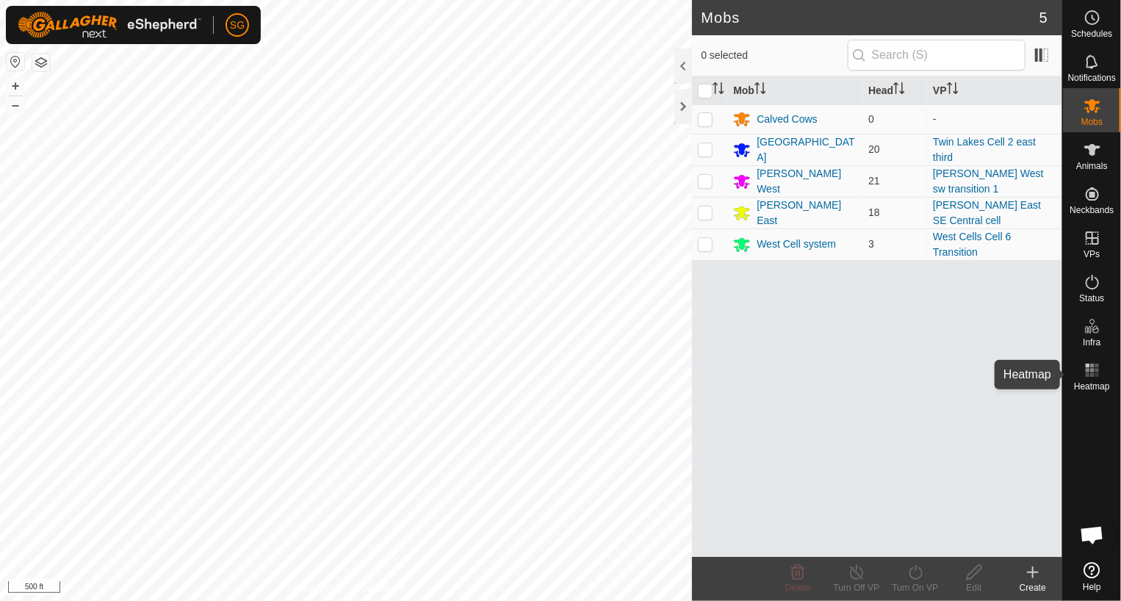
click at [1094, 375] on icon at bounding box center [1092, 370] width 18 height 18
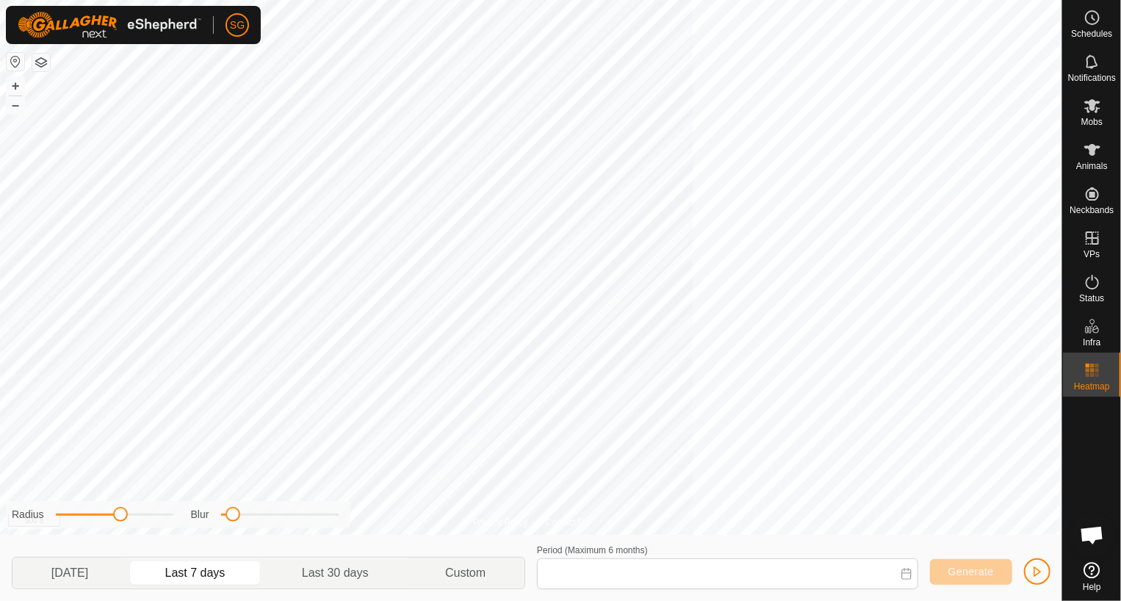
type input "[DATE] - [DATE]"
click at [1088, 101] on icon at bounding box center [1092, 106] width 16 height 14
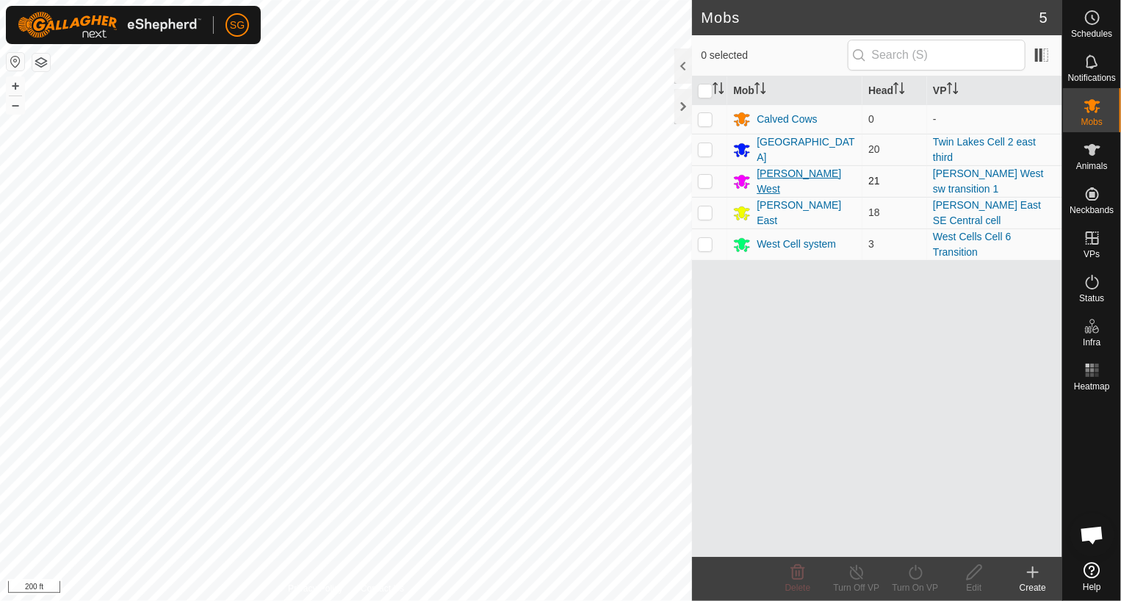
click at [777, 182] on div "[PERSON_NAME] West" at bounding box center [807, 181] width 100 height 31
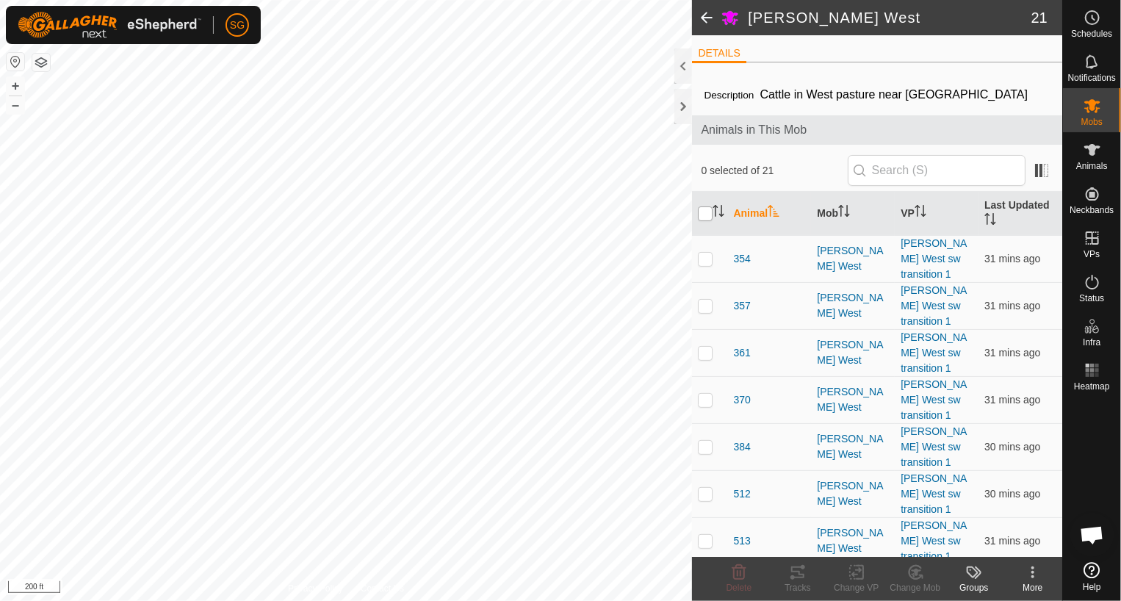
click at [705, 208] on input "checkbox" at bounding box center [705, 213] width 15 height 15
checkbox input "true"
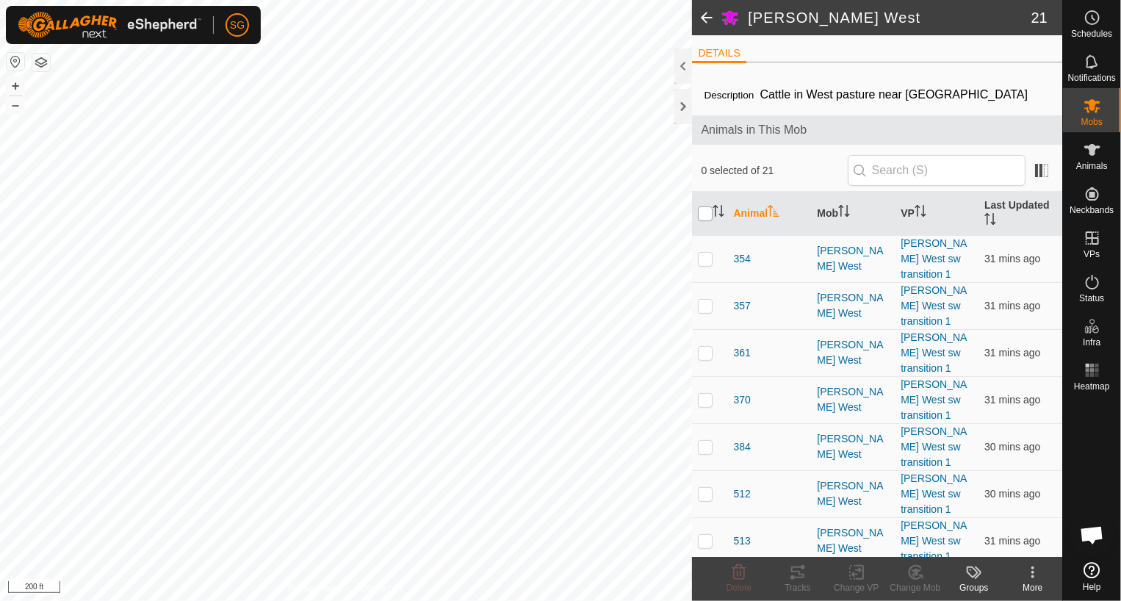
checkbox input "true"
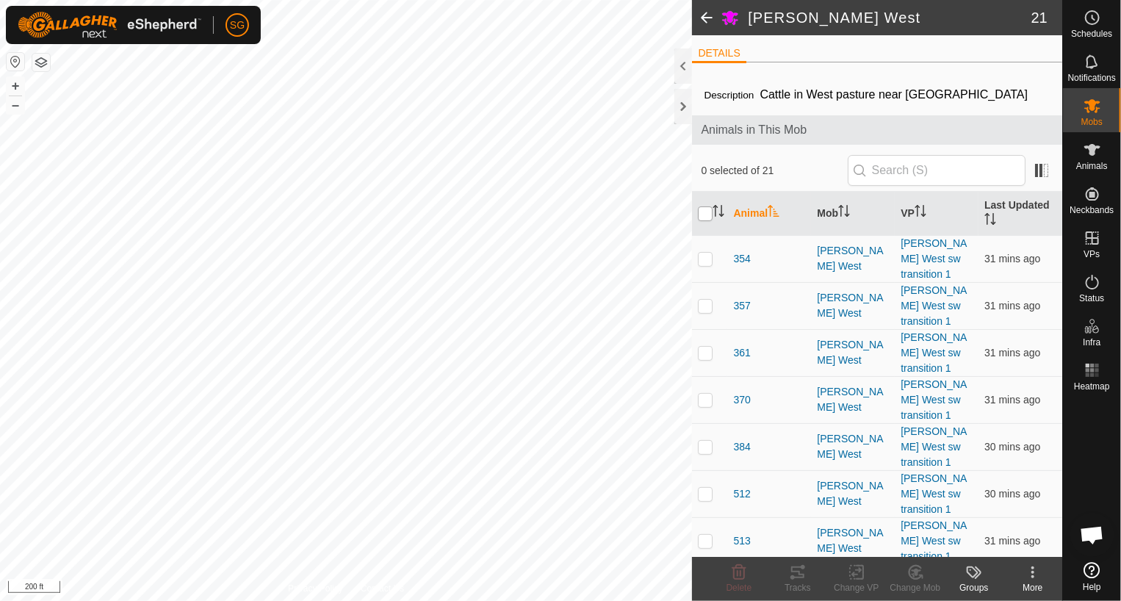
checkbox input "true"
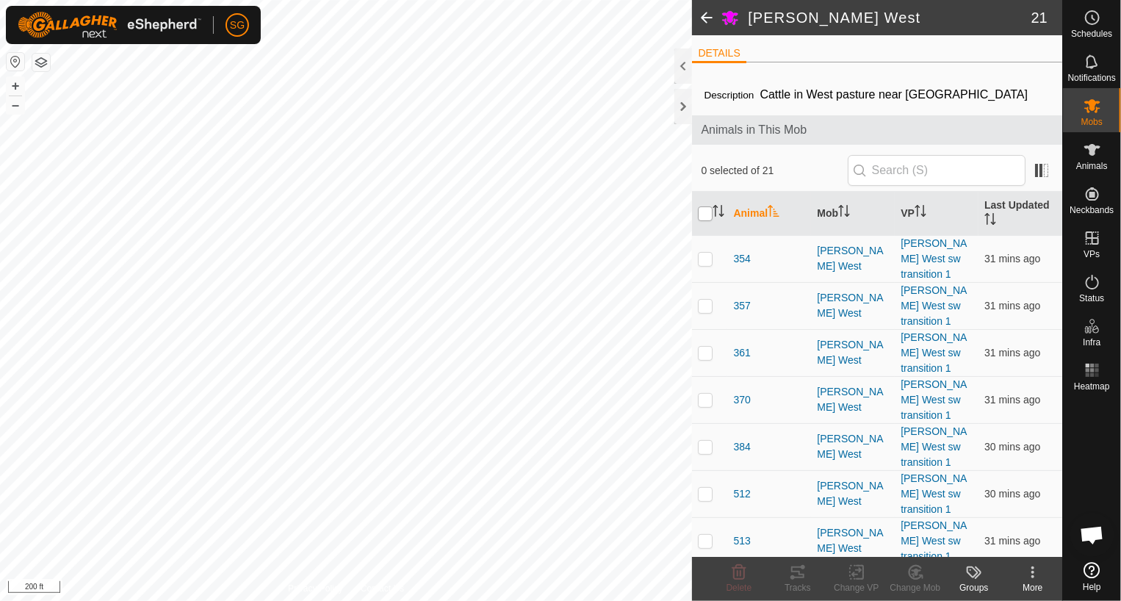
checkbox input "true"
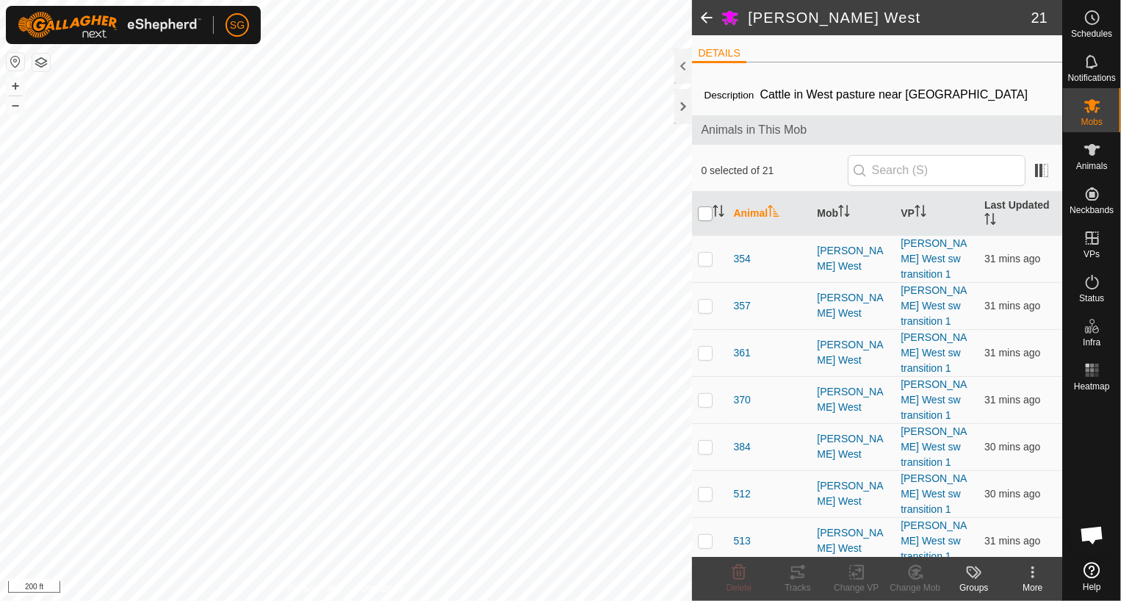
checkbox input "true"
click at [854, 574] on icon at bounding box center [856, 573] width 10 height 10
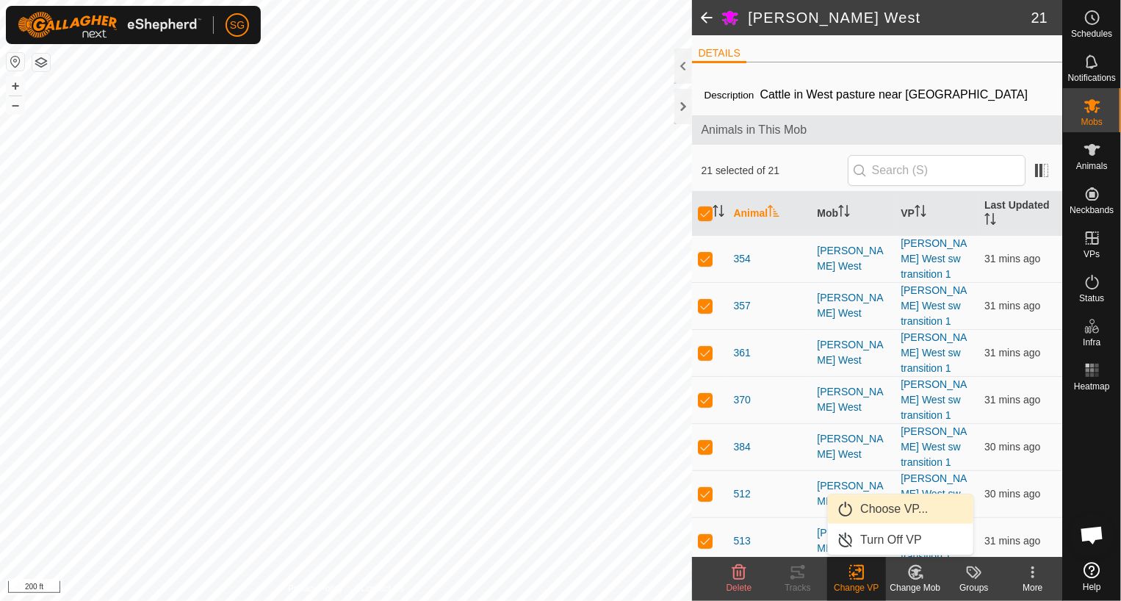
click at [869, 503] on link "Choose VP..." at bounding box center [900, 508] width 145 height 29
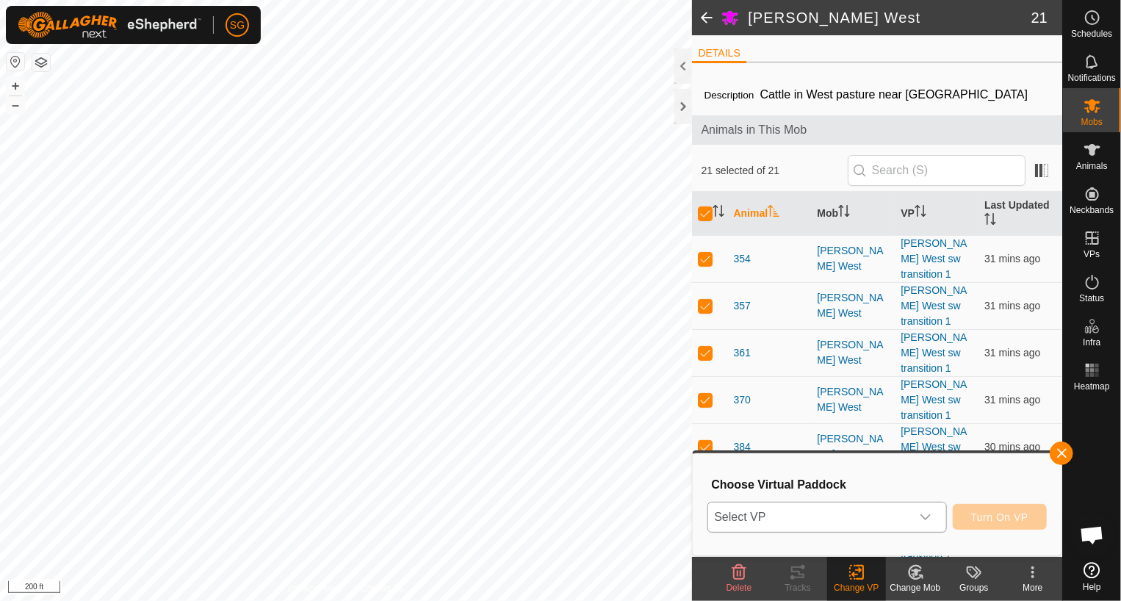
click at [810, 512] on span "Select VP" at bounding box center [809, 516] width 202 height 29
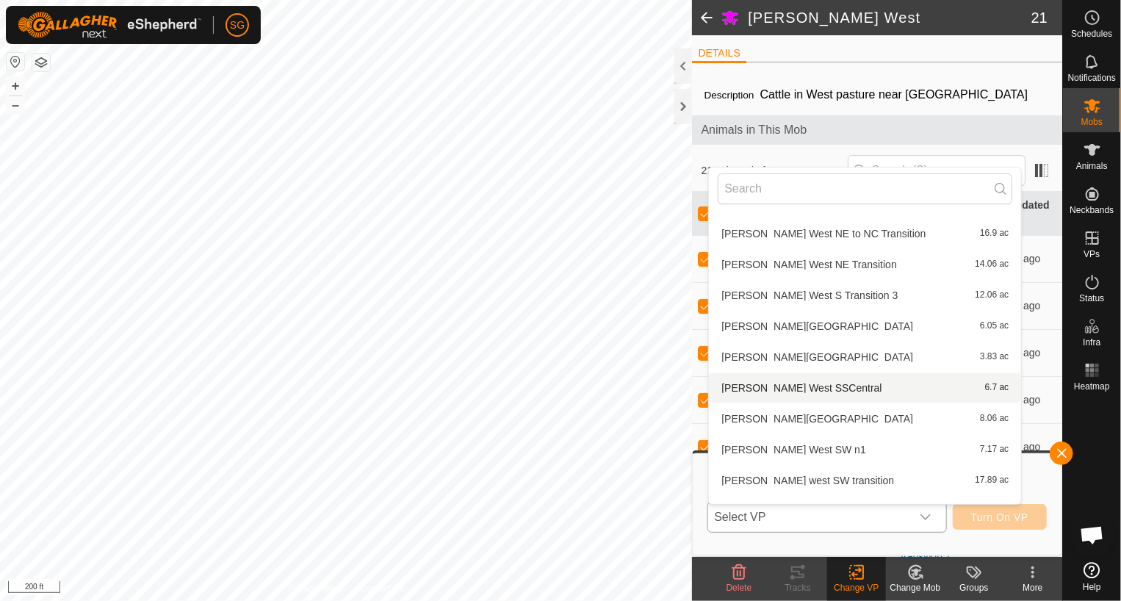
scroll to position [1341, 0]
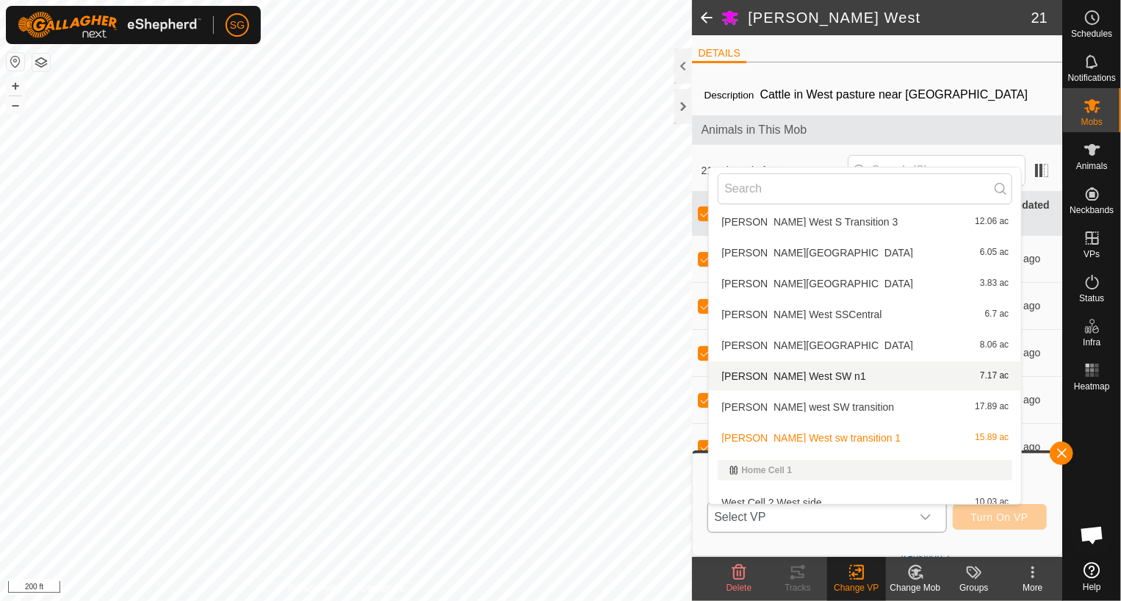
click at [799, 375] on li "[PERSON_NAME] West SW n1 7.17 ac" at bounding box center [865, 375] width 312 height 29
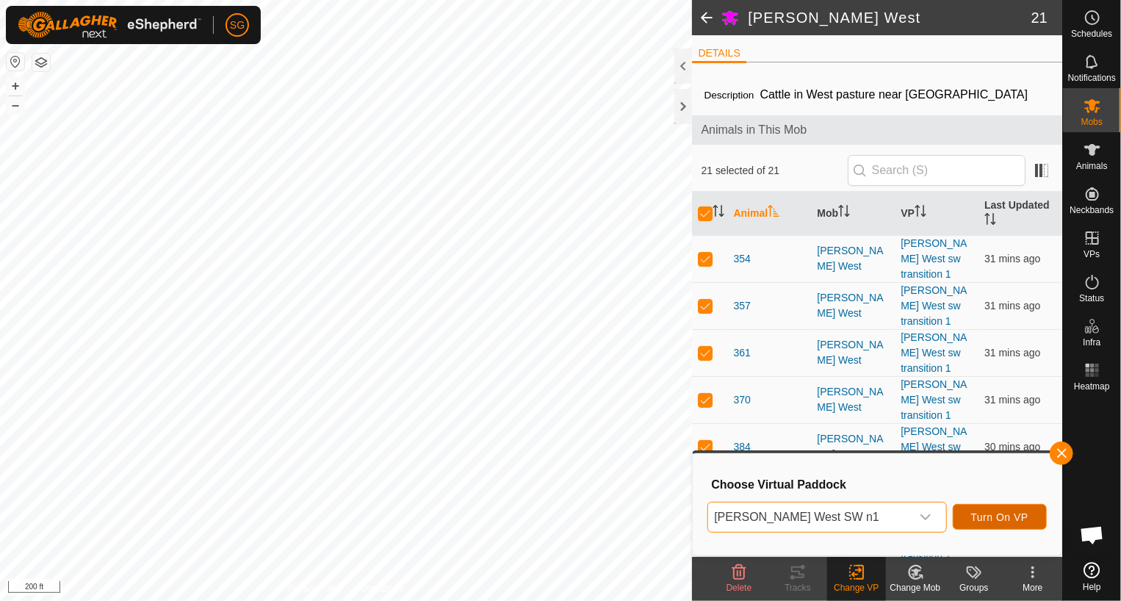
click at [991, 521] on span "Turn On VP" at bounding box center [999, 517] width 57 height 12
